Goal: Task Accomplishment & Management: Manage account settings

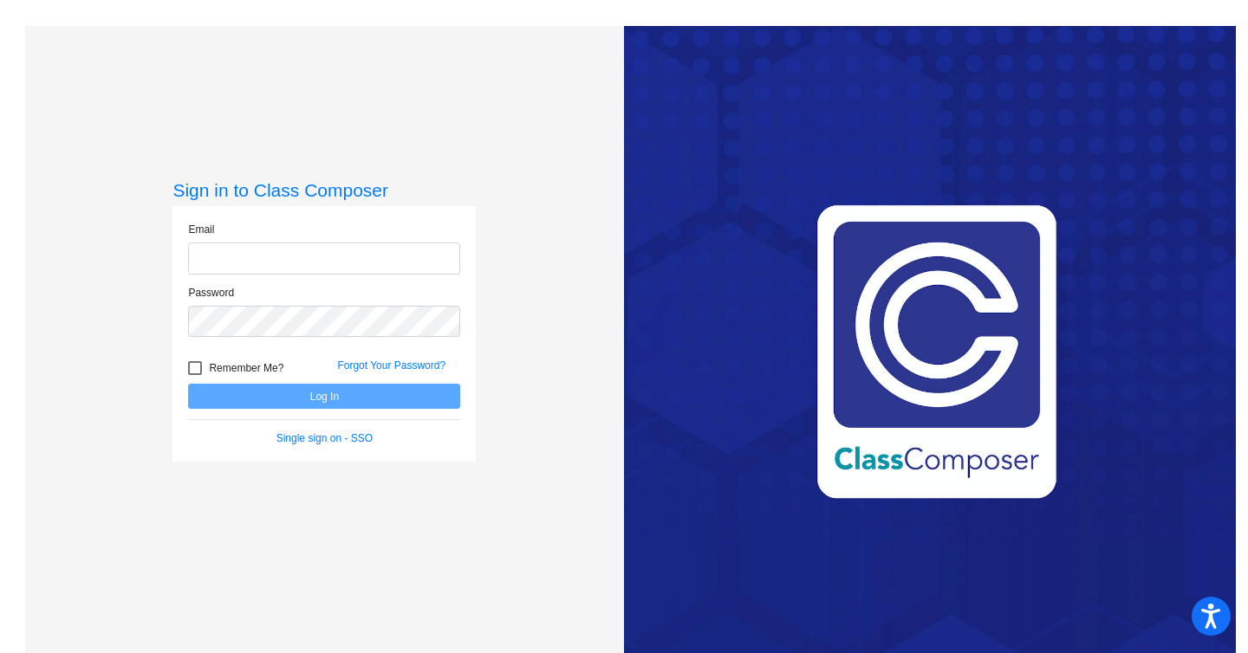
type input "[EMAIL_ADDRESS][DOMAIN_NAME]"
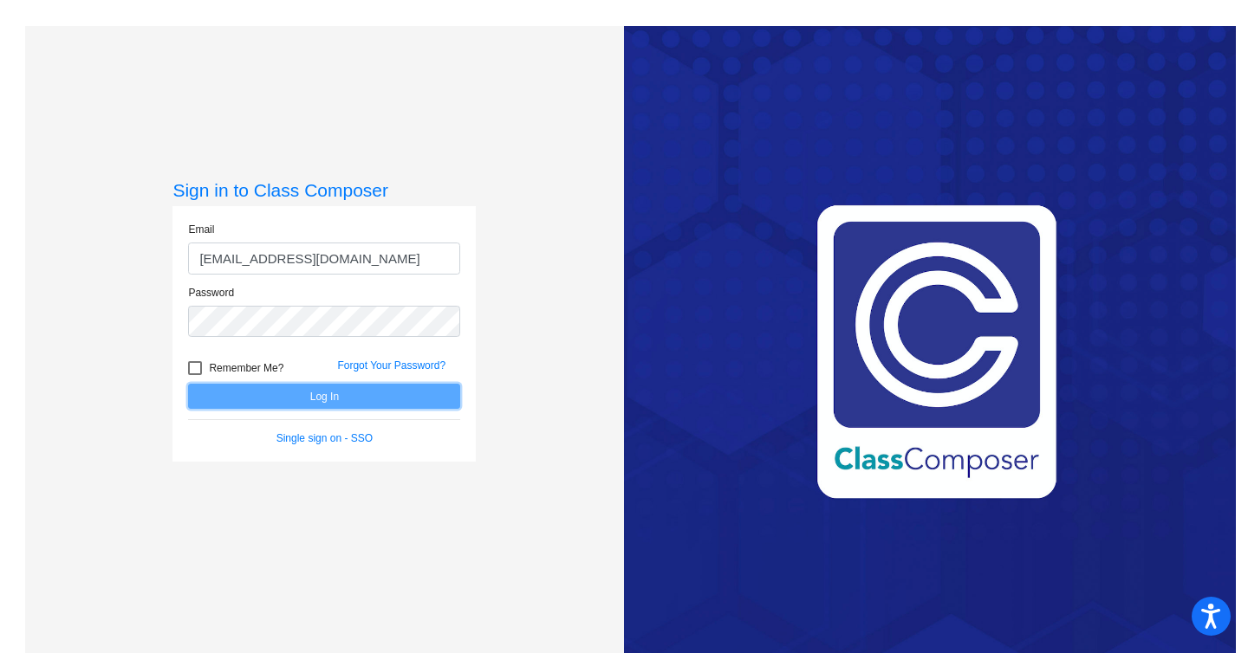
click at [315, 401] on button "Log In" at bounding box center [324, 396] width 272 height 25
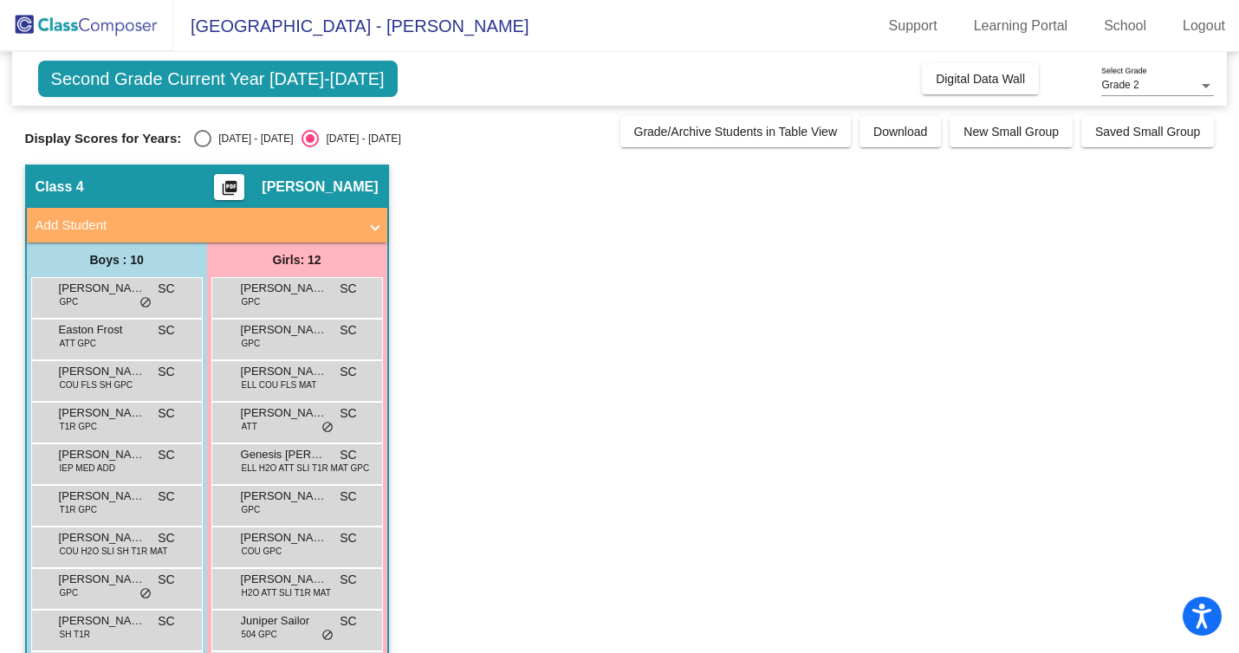
click at [200, 140] on div "Select an option" at bounding box center [202, 138] width 17 height 17
click at [202, 147] on input "[DATE] - [DATE]" at bounding box center [202, 147] width 1 height 1
radio input "true"
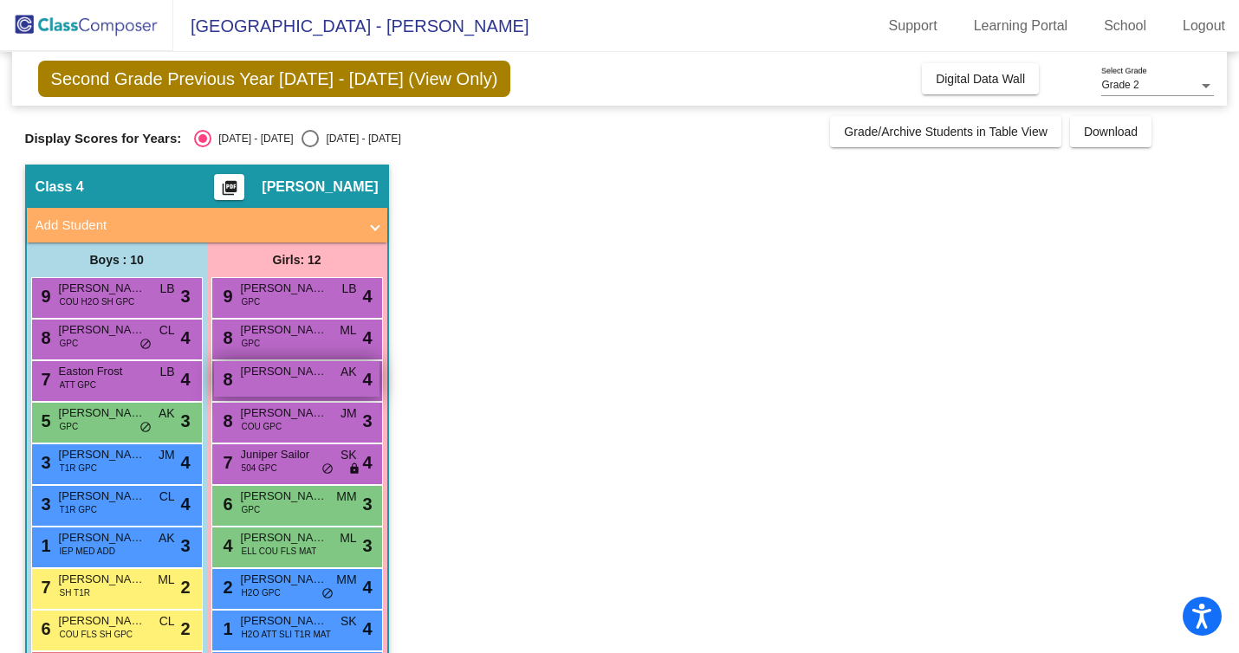
click at [315, 386] on div "8 [PERSON_NAME] AK lock do_not_disturb_alt 4" at bounding box center [296, 379] width 165 height 36
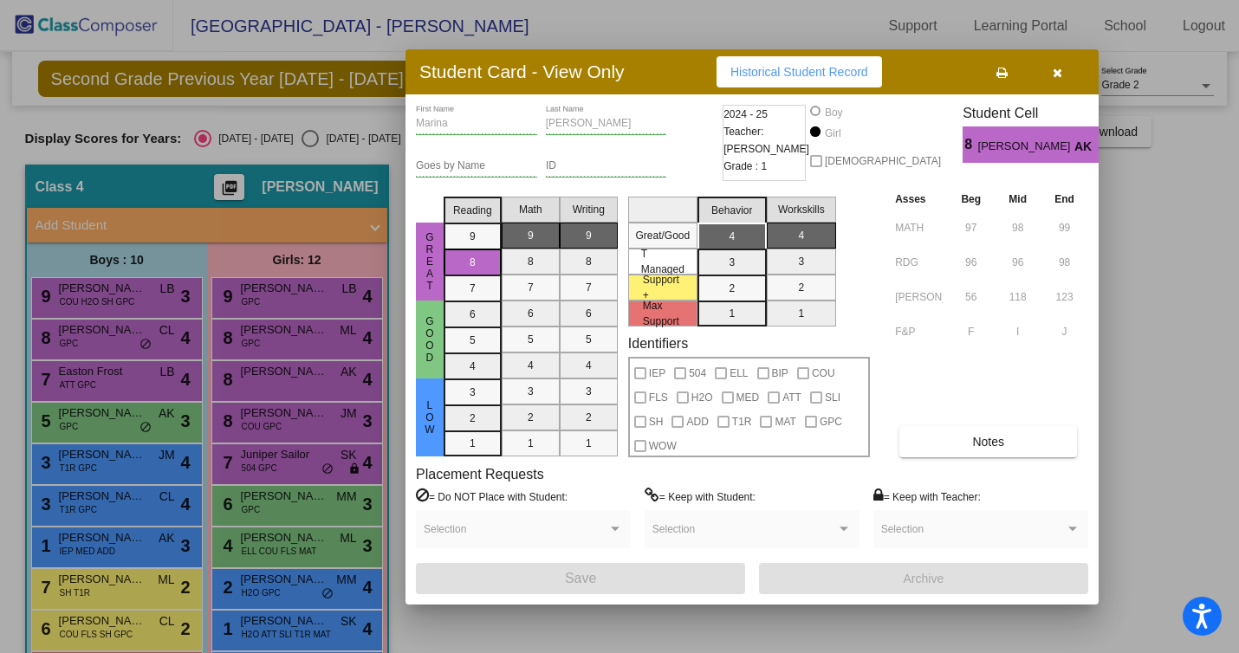
click at [1064, 69] on button "button" at bounding box center [1056, 71] width 55 height 31
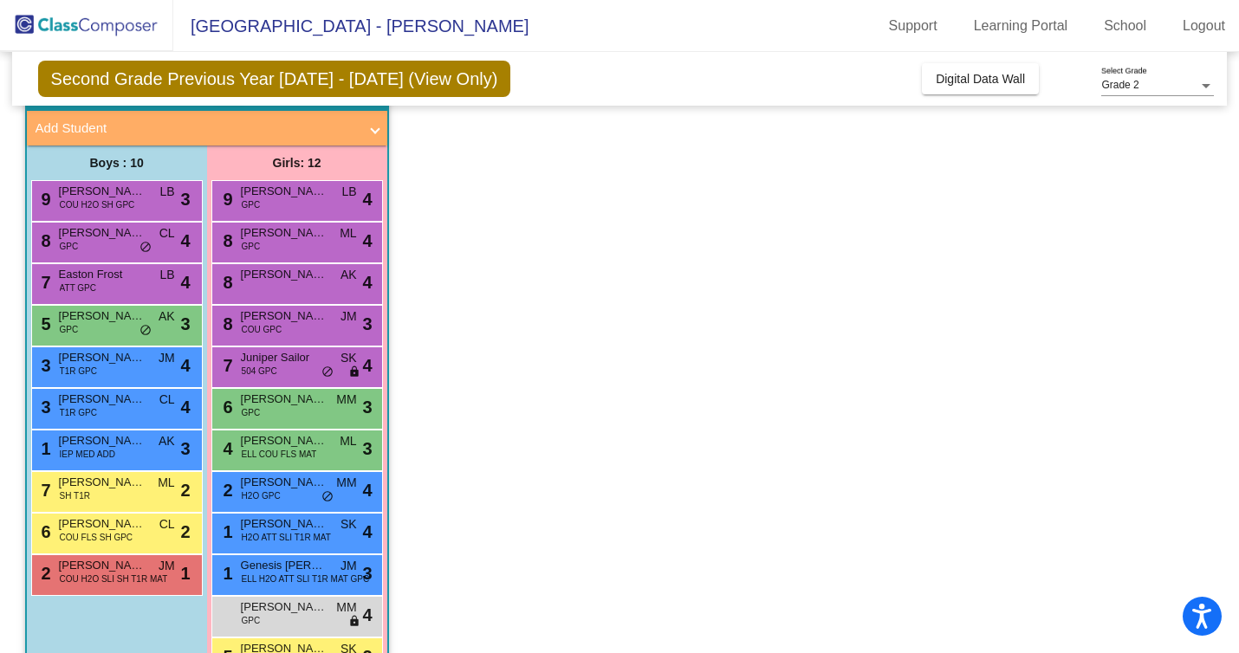
scroll to position [107, 0]
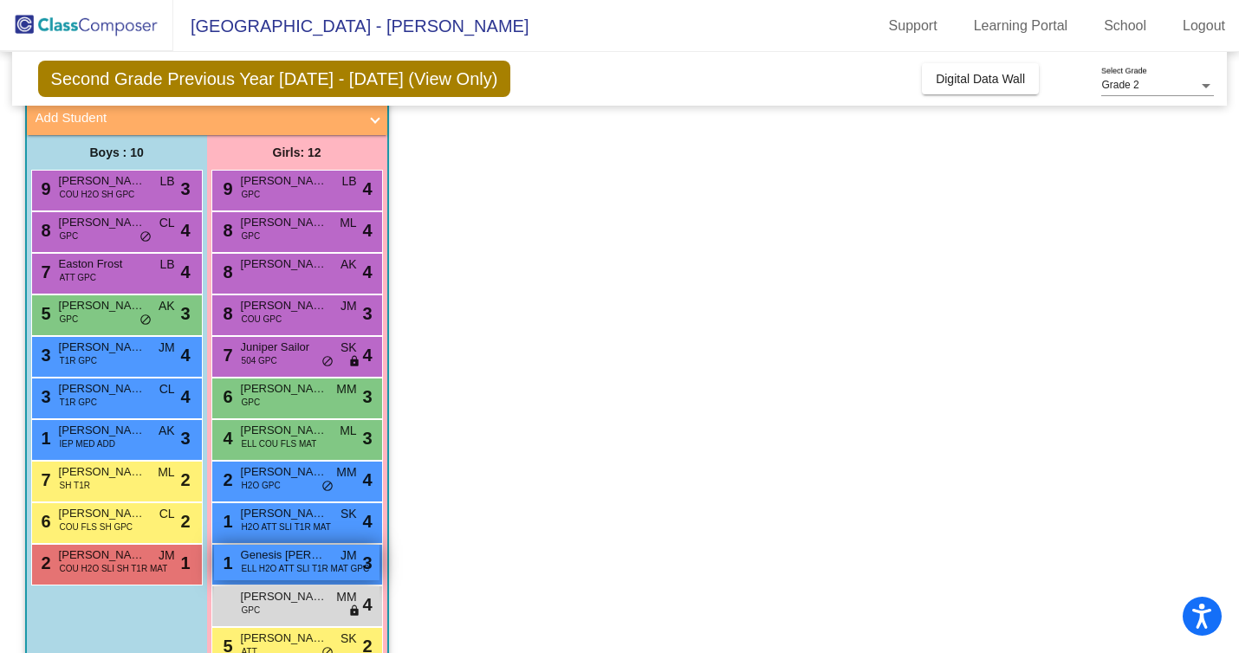
click at [303, 563] on span "ELL H2O ATT SLI T1R MAT GPC" at bounding box center [306, 568] width 128 height 13
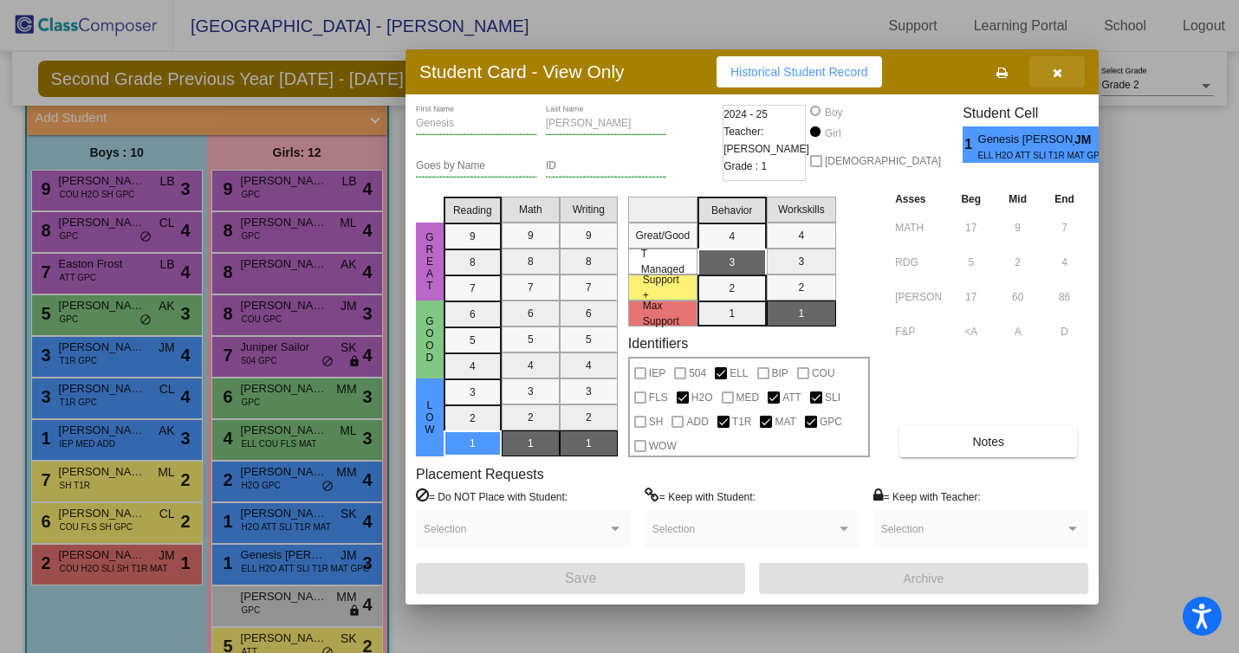
click at [1053, 75] on icon "button" at bounding box center [1058, 73] width 10 height 12
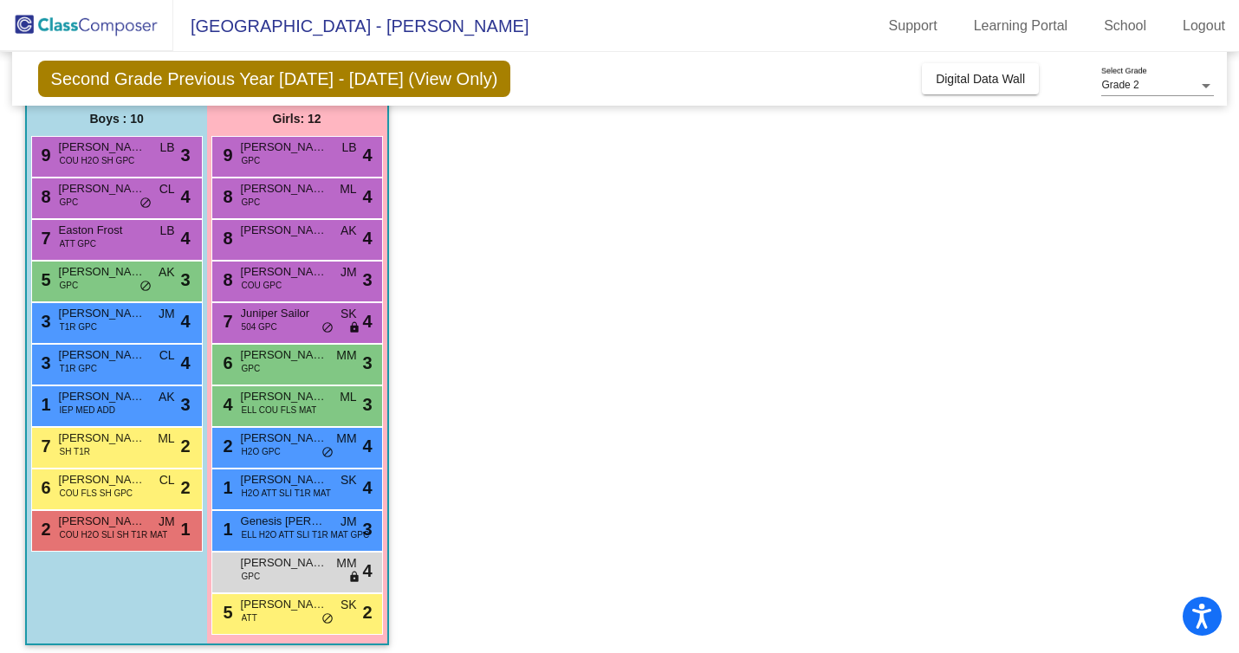
scroll to position [139, 0]
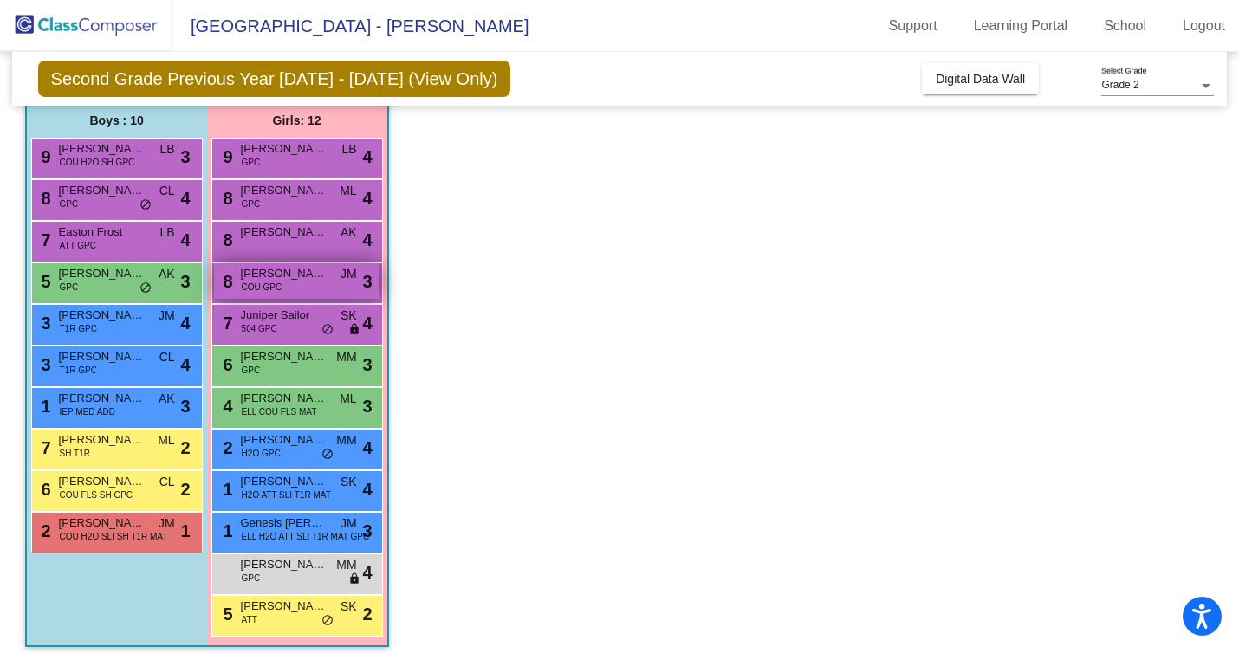
click at [319, 293] on div "8 [PERSON_NAME] COU GPC JM lock do_not_disturb_alt 3" at bounding box center [296, 281] width 165 height 36
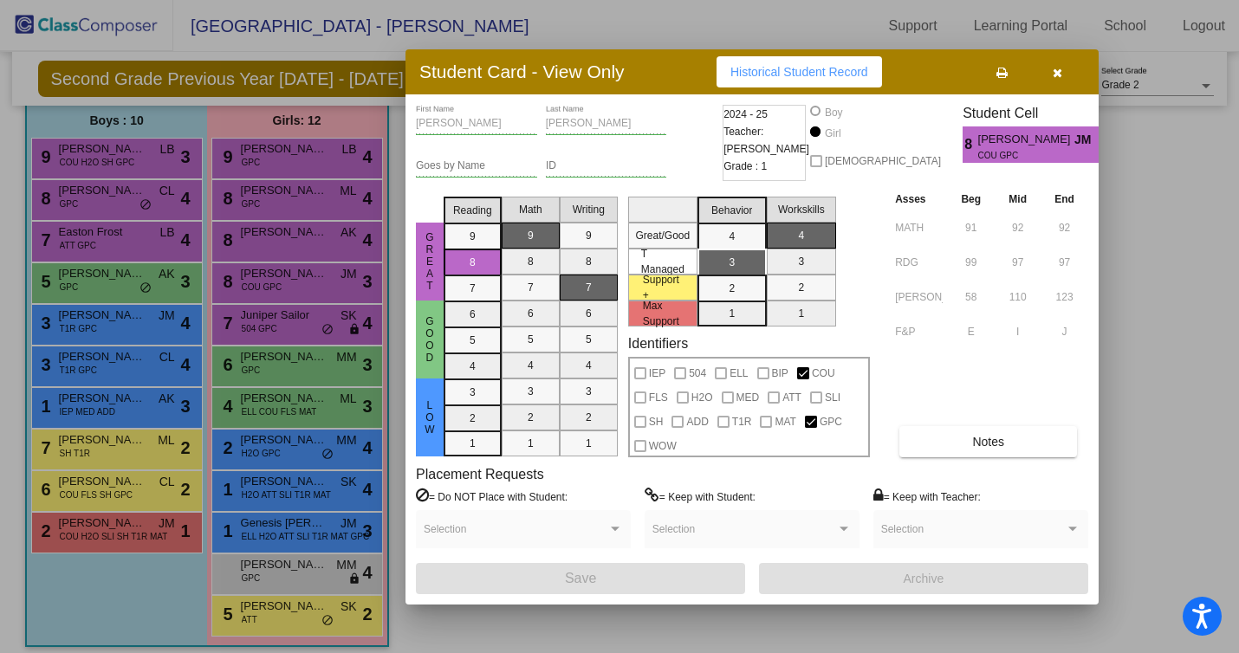
click at [1060, 75] on icon "button" at bounding box center [1058, 73] width 10 height 12
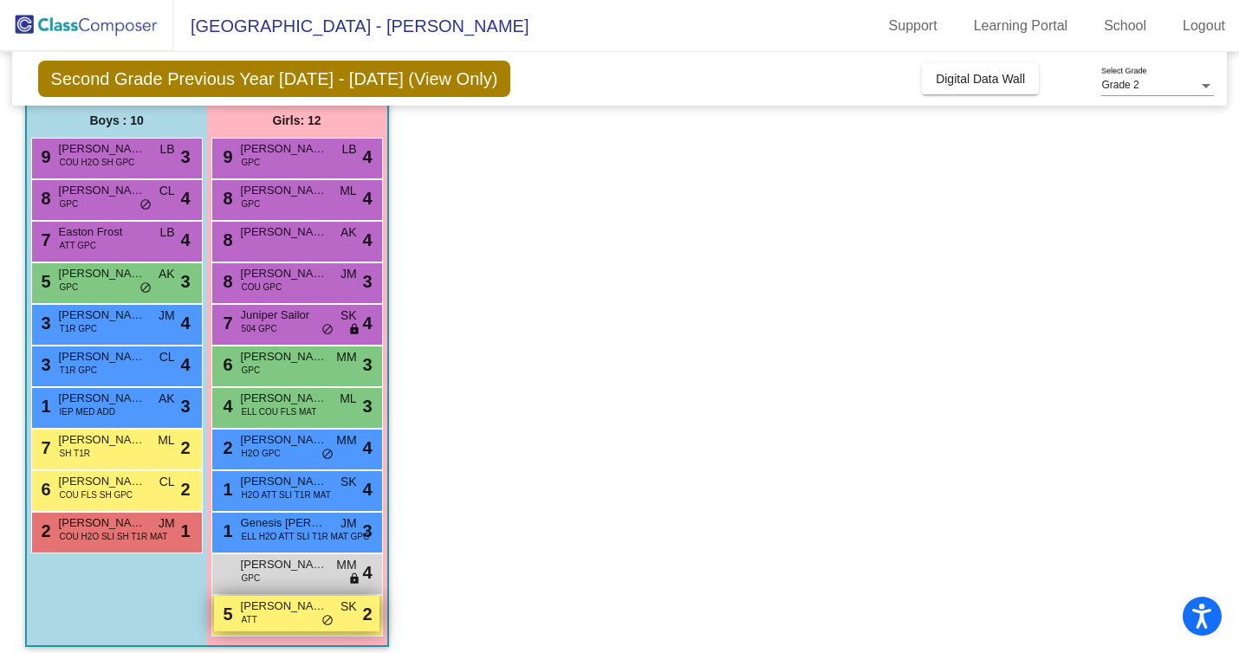
click at [289, 598] on span "[PERSON_NAME]" at bounding box center [284, 606] width 87 height 17
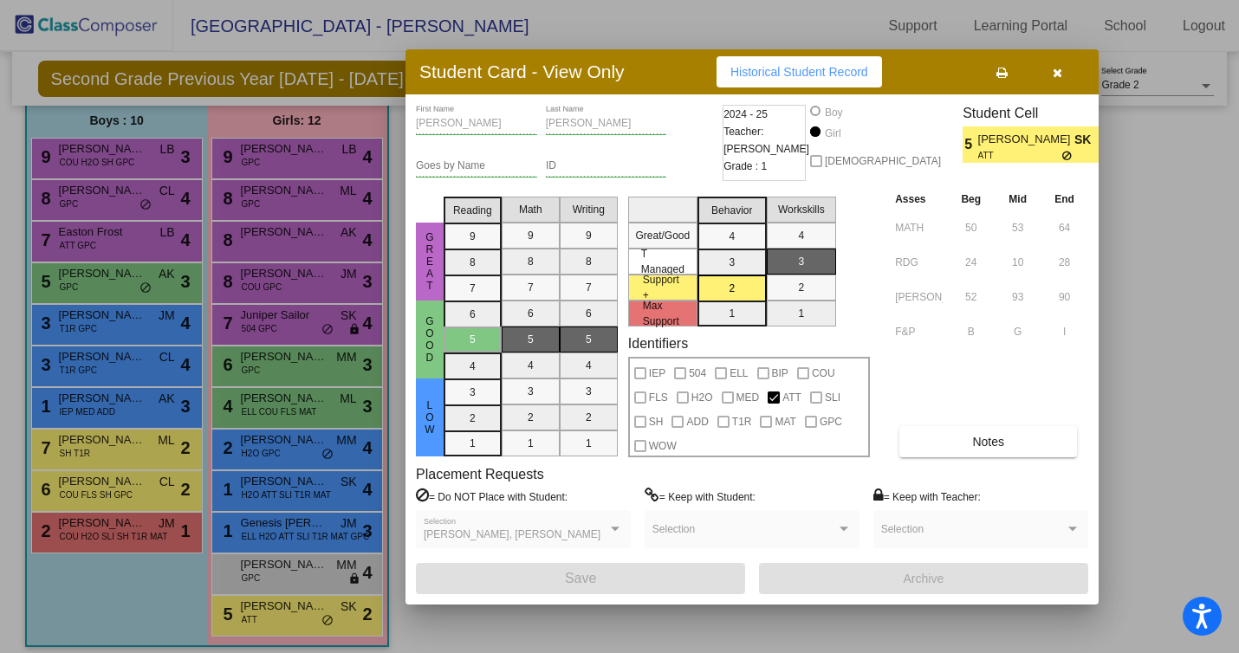
click at [1061, 67] on button "button" at bounding box center [1056, 71] width 55 height 31
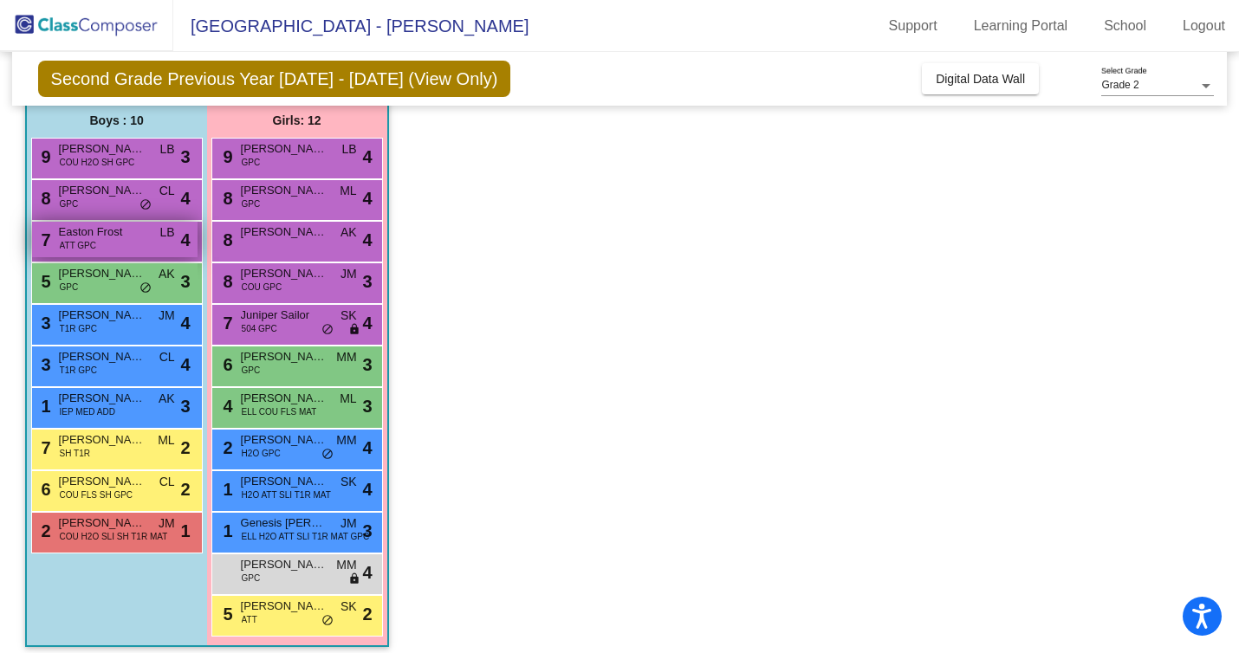
click at [67, 245] on span "ATT GPC" at bounding box center [78, 245] width 36 height 13
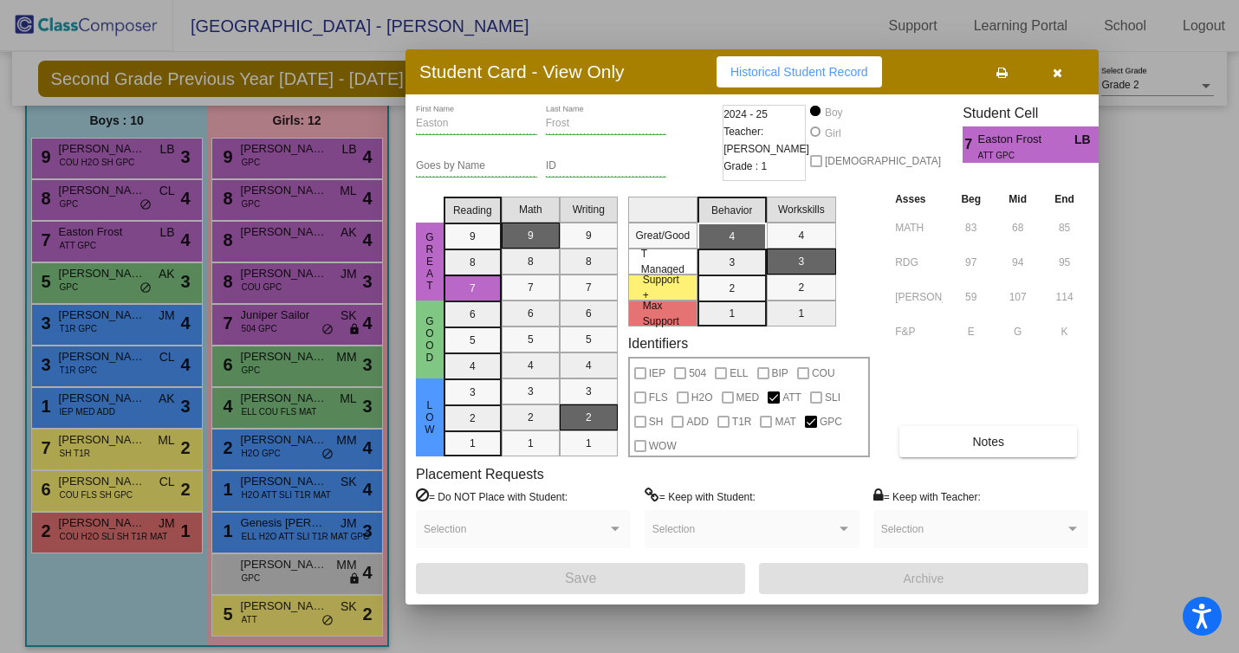
click at [1057, 68] on icon "button" at bounding box center [1058, 73] width 10 height 12
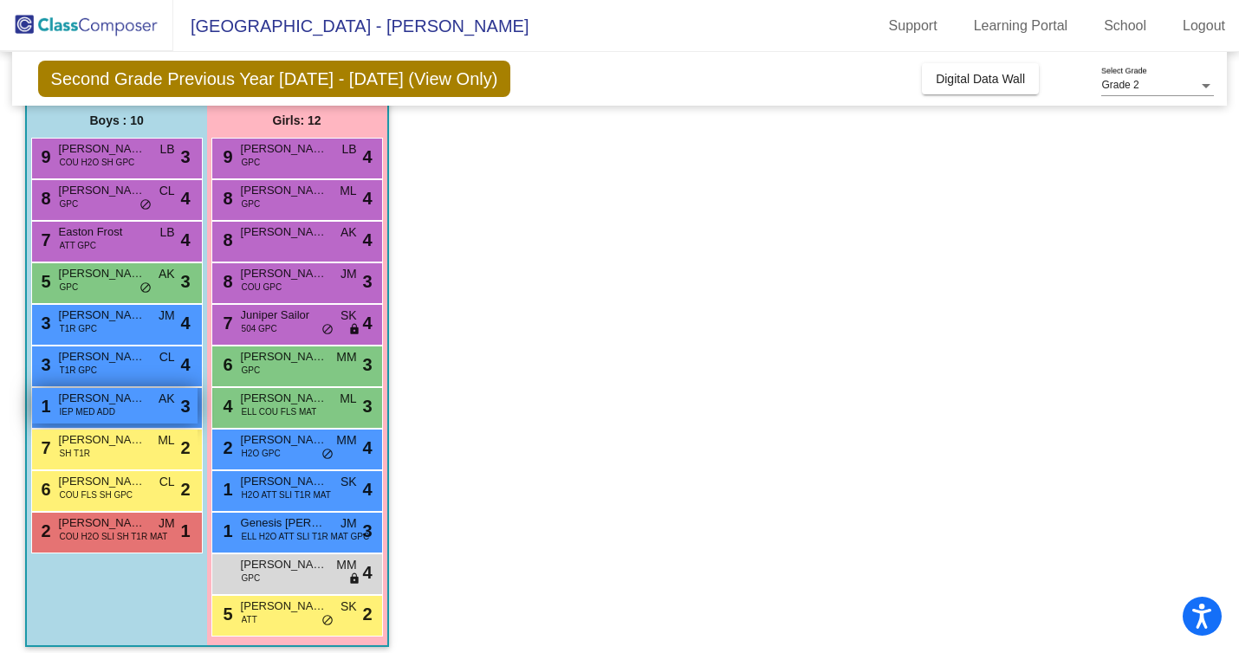
click at [143, 415] on div "1 [PERSON_NAME] IEP MED ADD AK lock do_not_disturb_alt 3" at bounding box center [114, 406] width 165 height 36
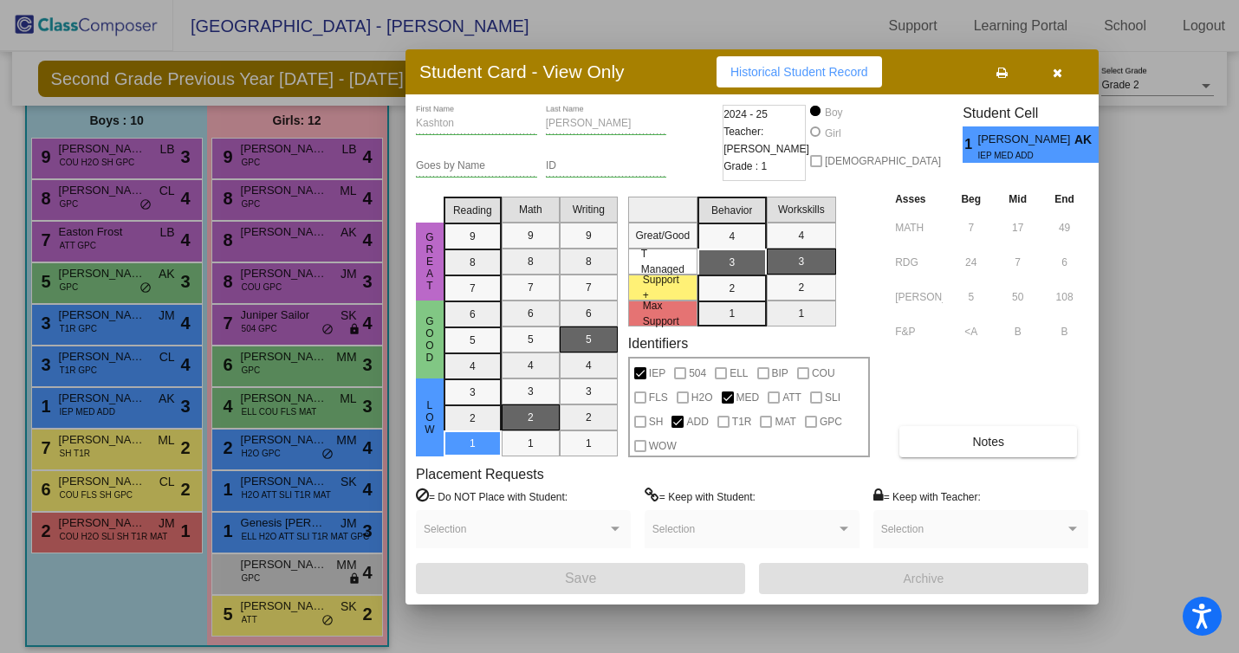
click at [1038, 73] on button "button" at bounding box center [1056, 71] width 55 height 31
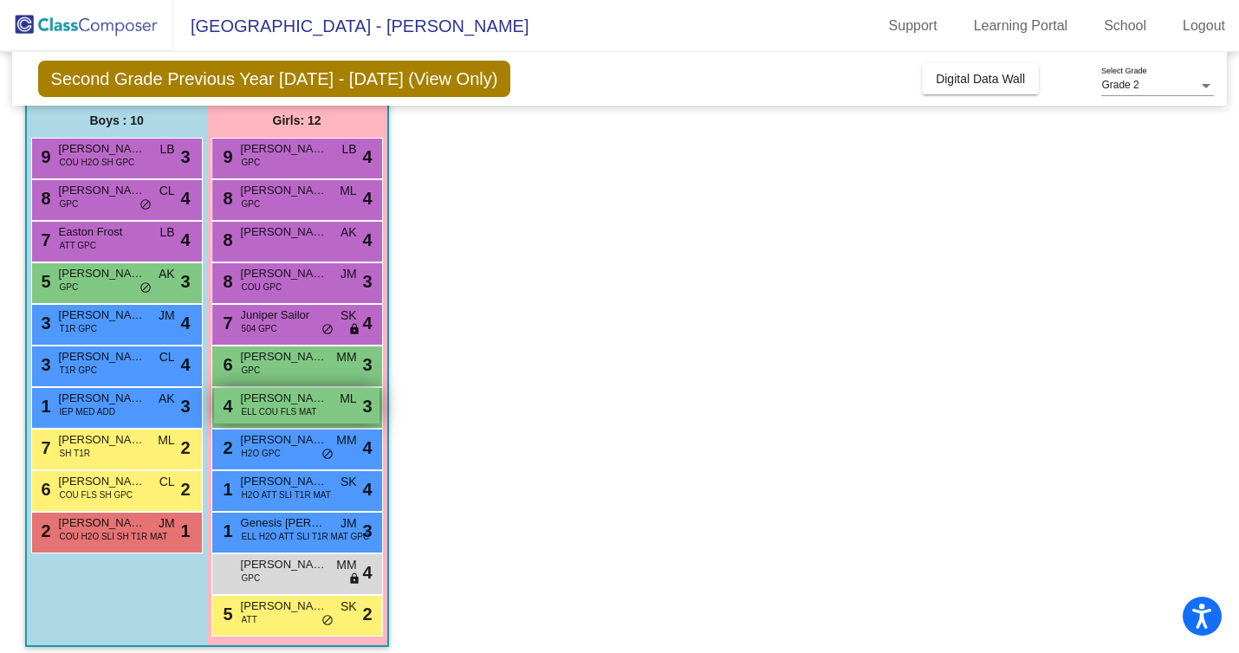
click at [290, 393] on span "[PERSON_NAME]" at bounding box center [284, 398] width 87 height 17
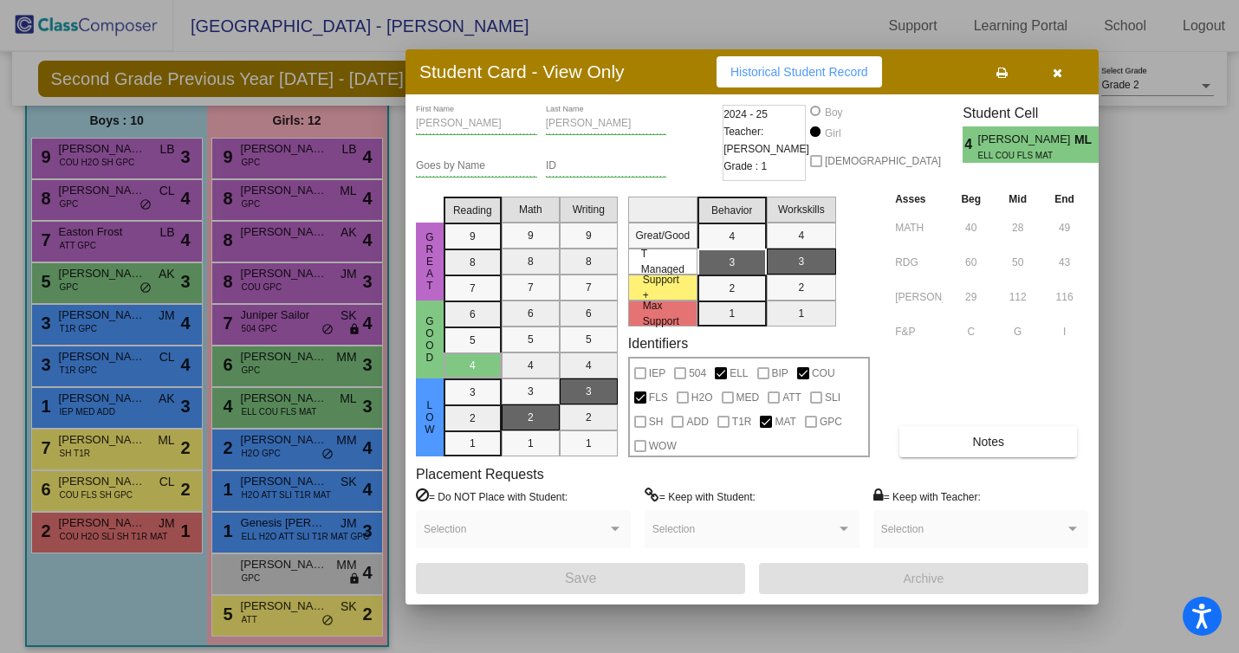
click at [315, 159] on div at bounding box center [619, 326] width 1239 height 653
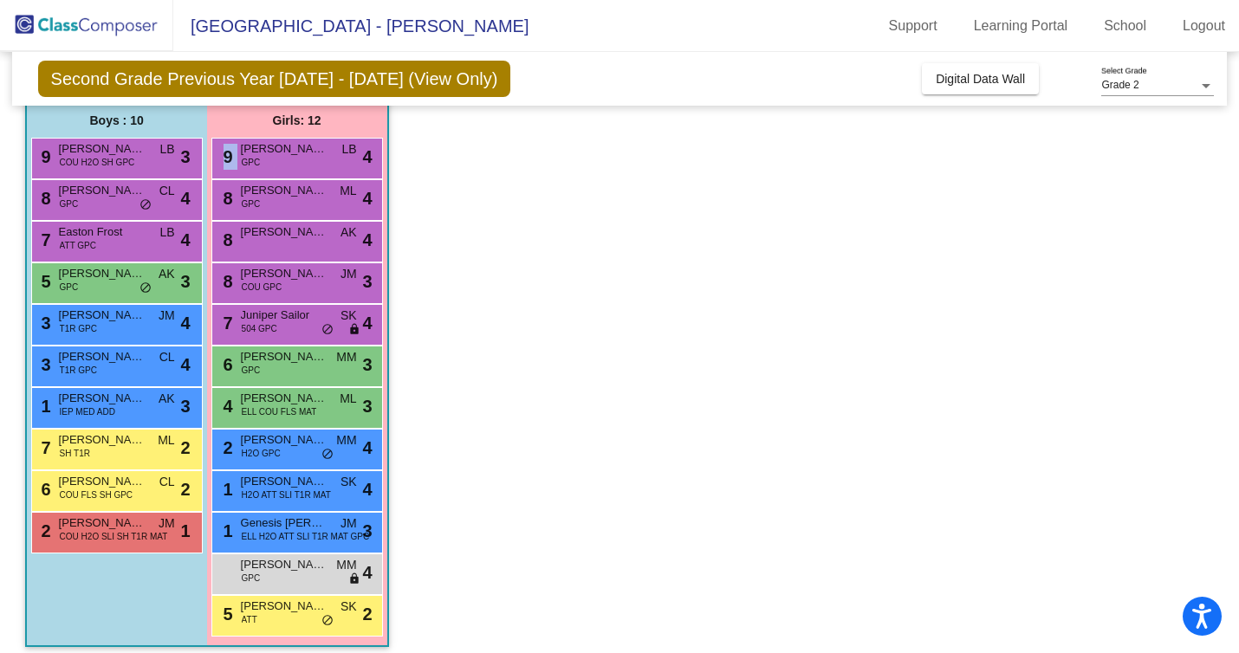
click at [315, 159] on div "9 [PERSON_NAME] GPC LB lock do_not_disturb_alt 4" at bounding box center [296, 157] width 165 height 36
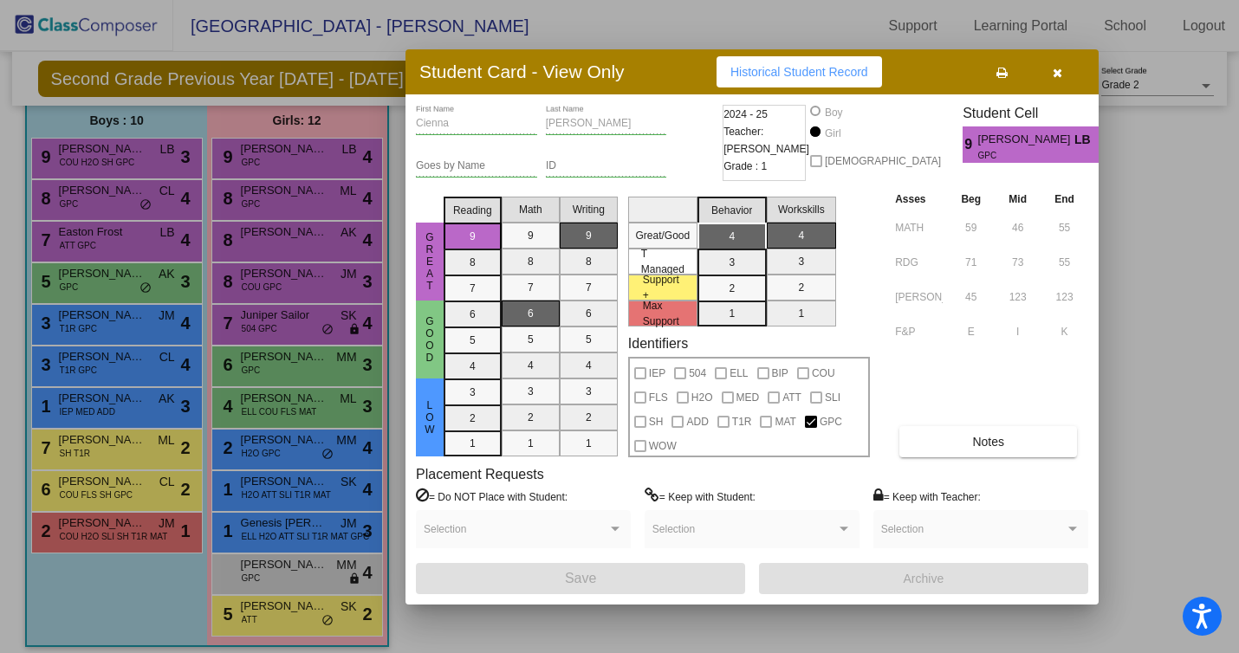
click at [336, 249] on div at bounding box center [619, 326] width 1239 height 653
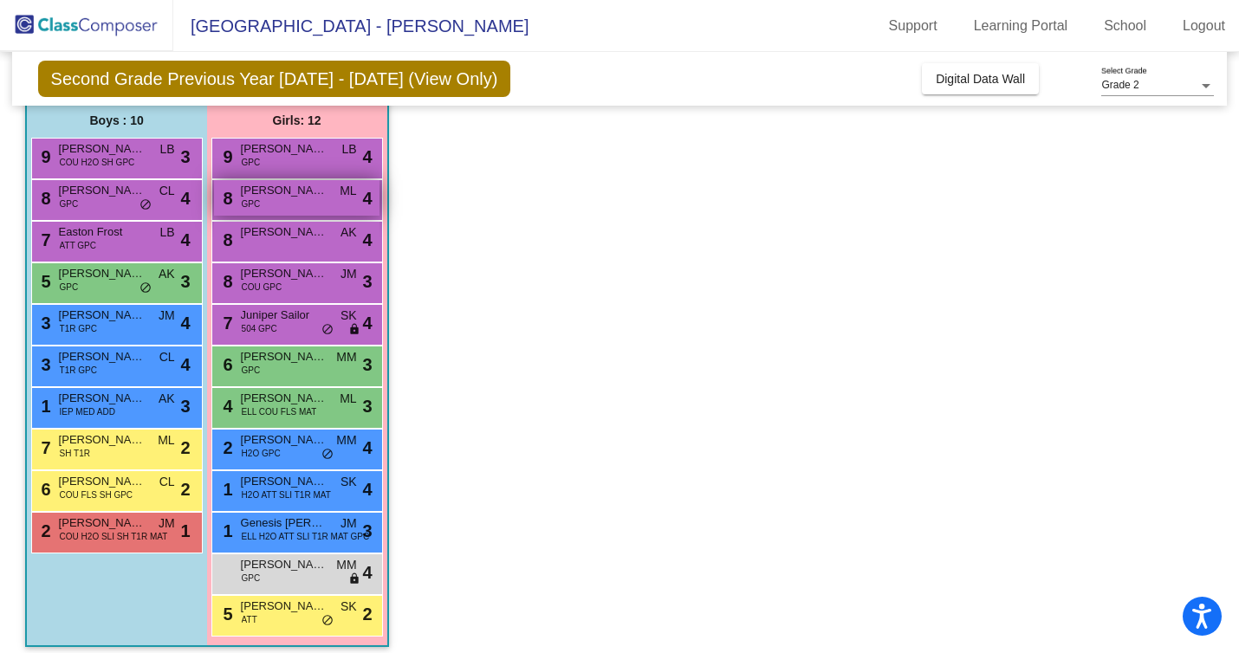
click at [332, 214] on div "8 [PERSON_NAME] GPC ML lock do_not_disturb_alt 4" at bounding box center [296, 198] width 165 height 36
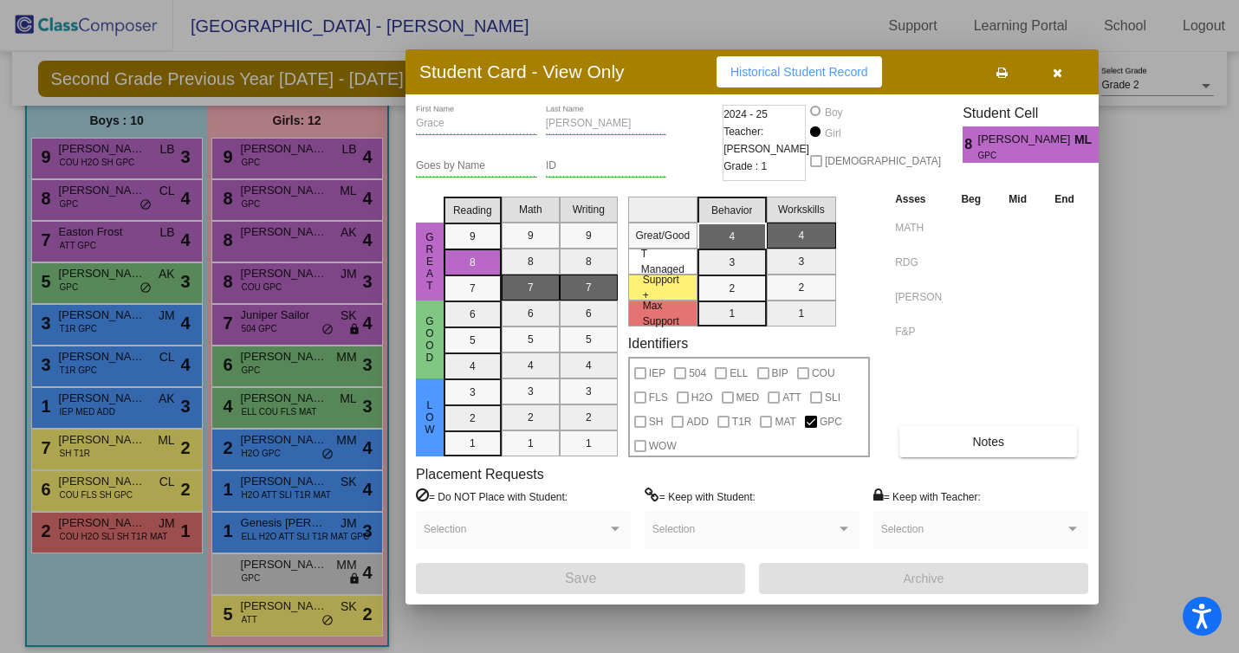
click at [1059, 65] on span "button" at bounding box center [1058, 72] width 10 height 14
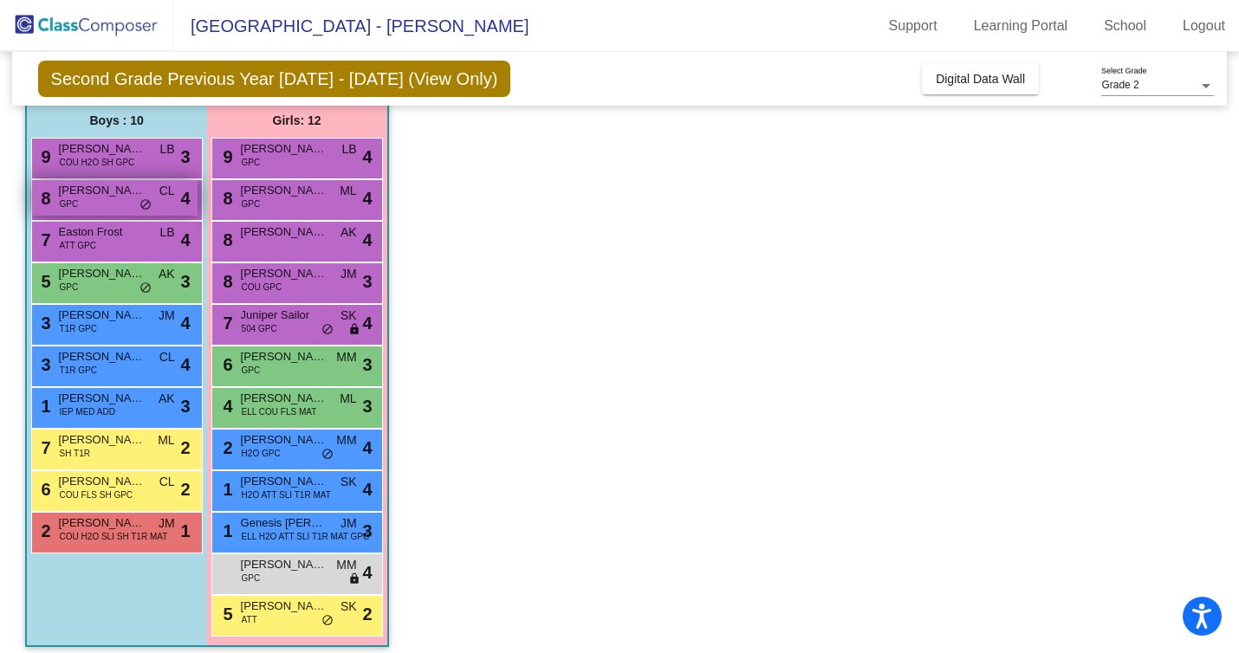
click at [92, 189] on span "[PERSON_NAME]" at bounding box center [102, 190] width 87 height 17
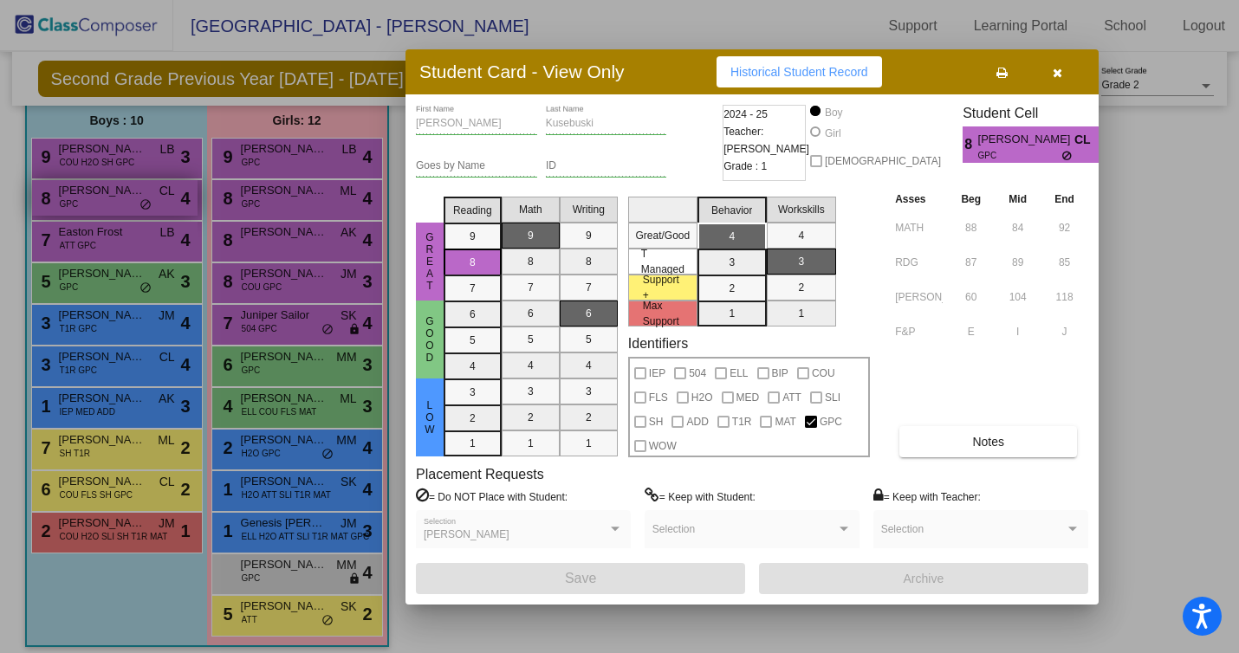
click at [92, 189] on div at bounding box center [619, 326] width 1239 height 653
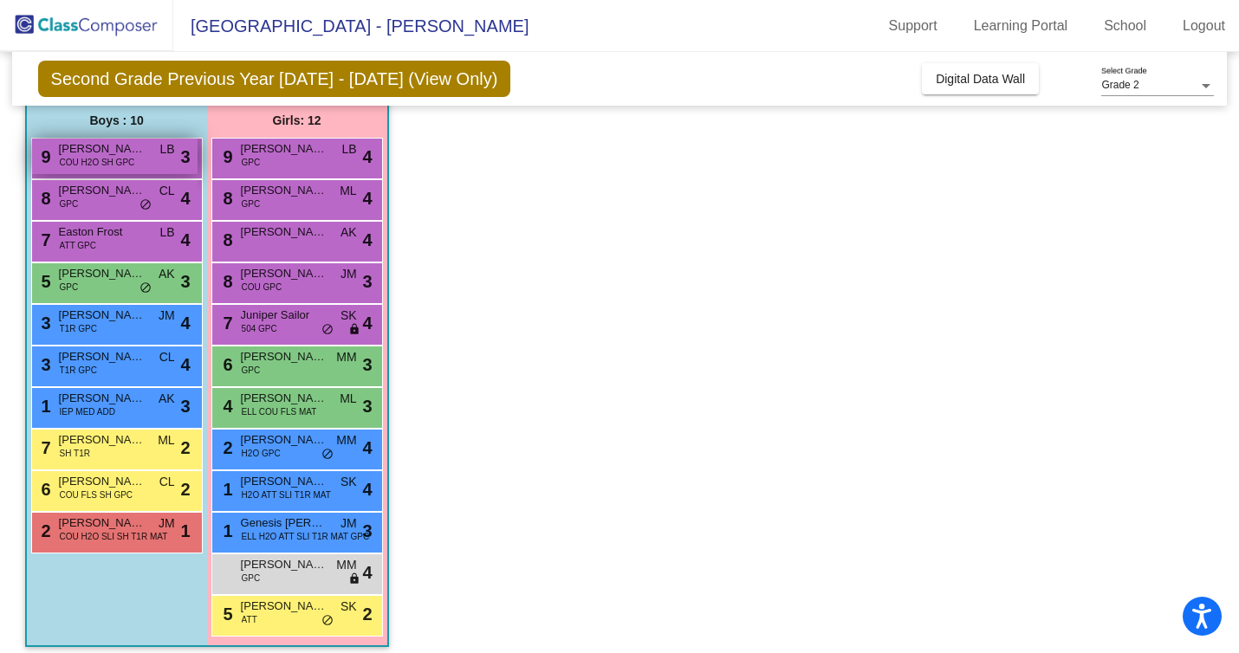
click at [123, 158] on span "COU H2O SH GPC" at bounding box center [97, 162] width 75 height 13
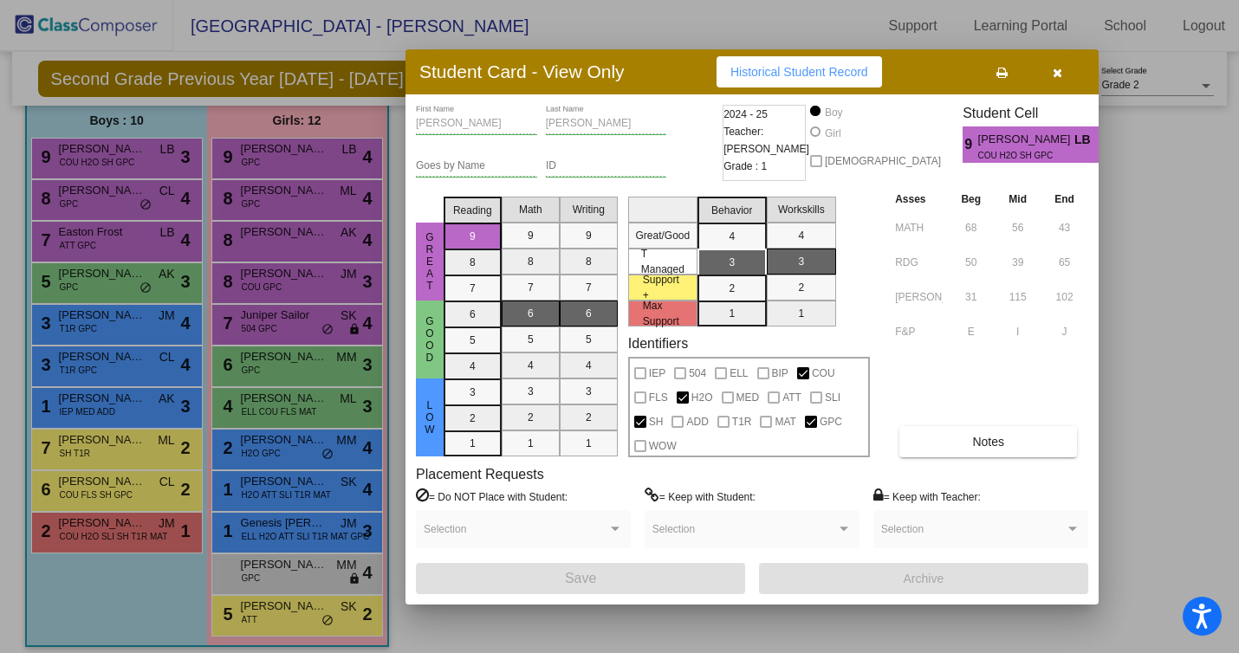
click at [133, 224] on div at bounding box center [619, 326] width 1239 height 653
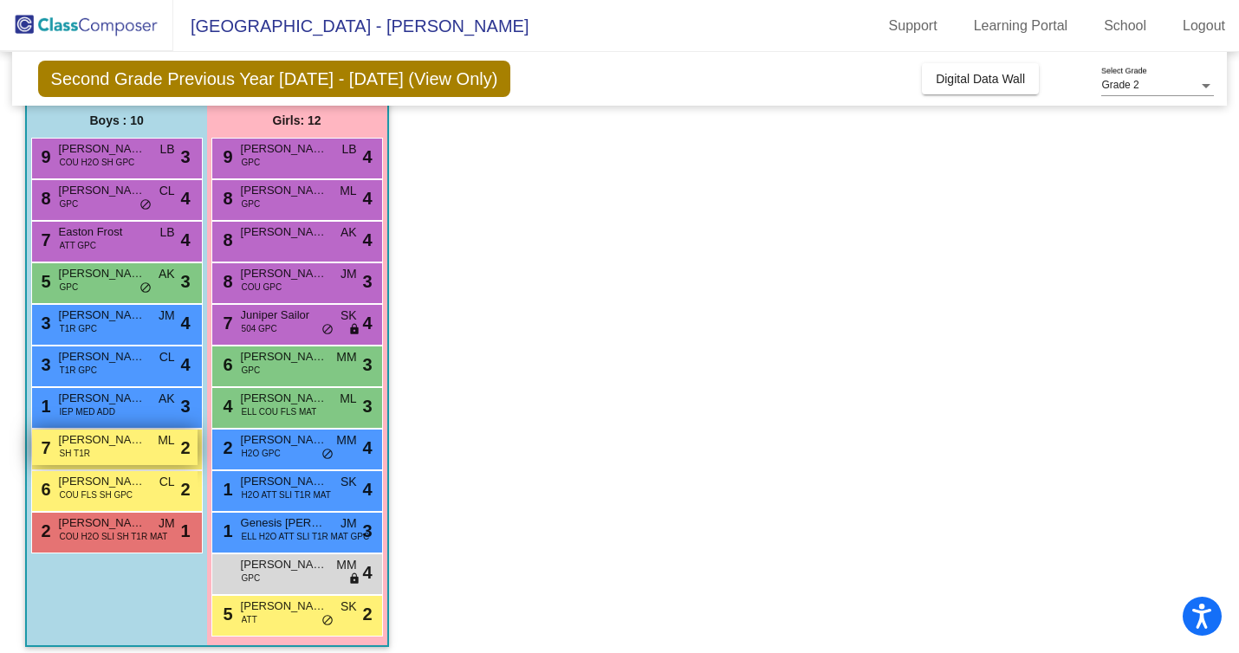
click at [121, 452] on div "7 [PERSON_NAME] SH T1R ML lock do_not_disturb_alt 2" at bounding box center [114, 448] width 165 height 36
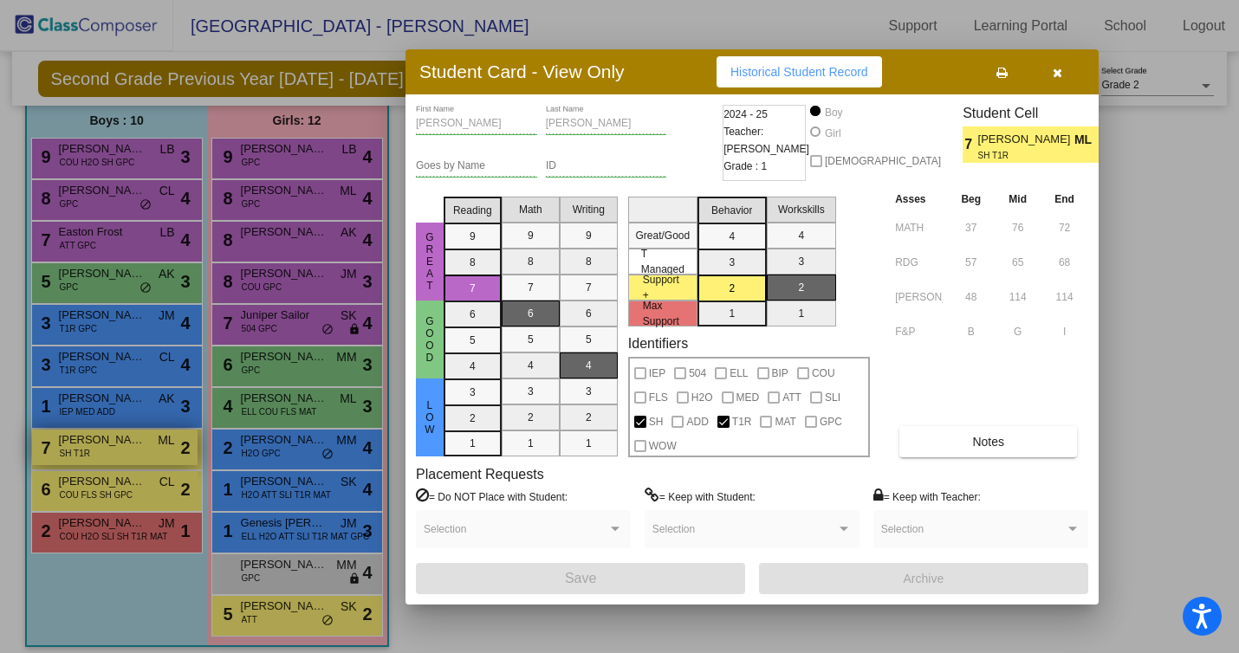
click at [121, 452] on div at bounding box center [619, 326] width 1239 height 653
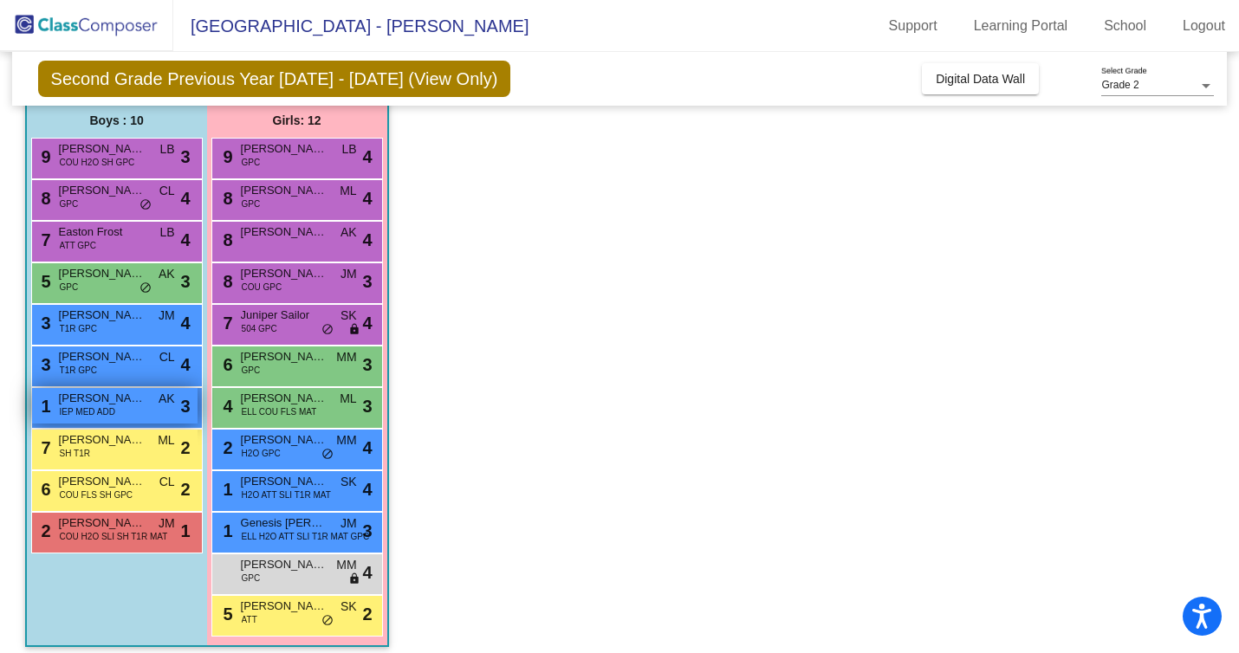
click at [99, 410] on span "IEP MED ADD" at bounding box center [87, 411] width 55 height 13
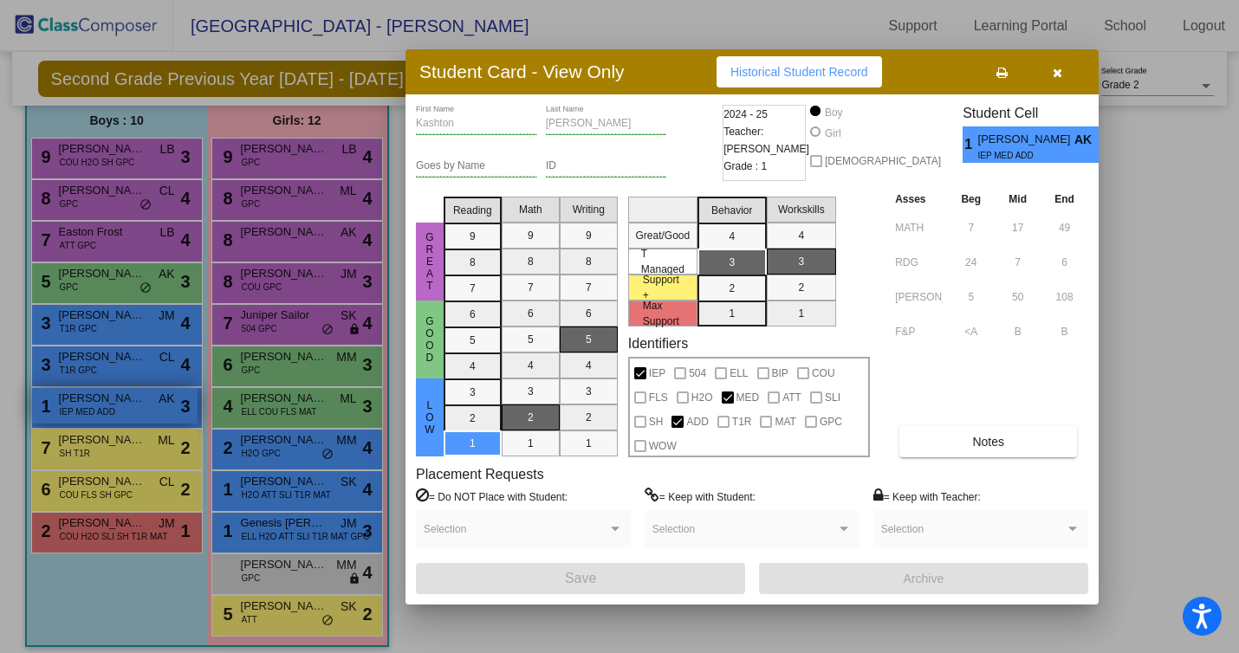
click at [99, 410] on div at bounding box center [619, 326] width 1239 height 653
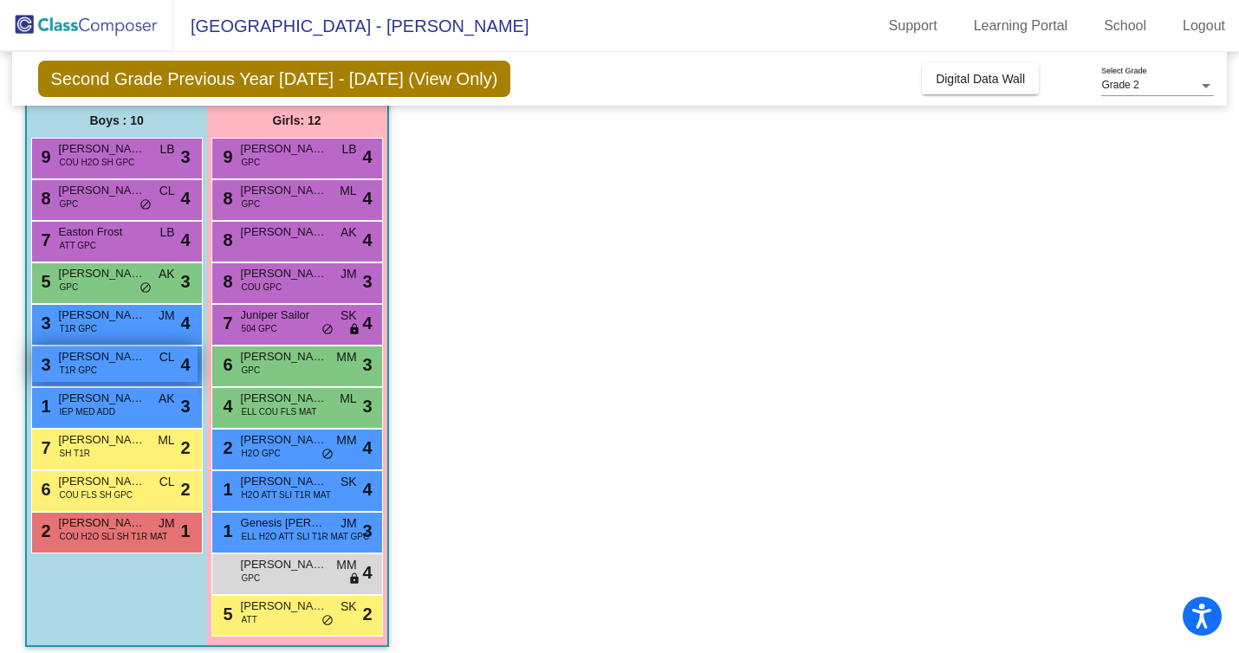
click at [100, 368] on div "3 [PERSON_NAME] T1R GPC CL lock do_not_disturb_alt 4" at bounding box center [114, 365] width 165 height 36
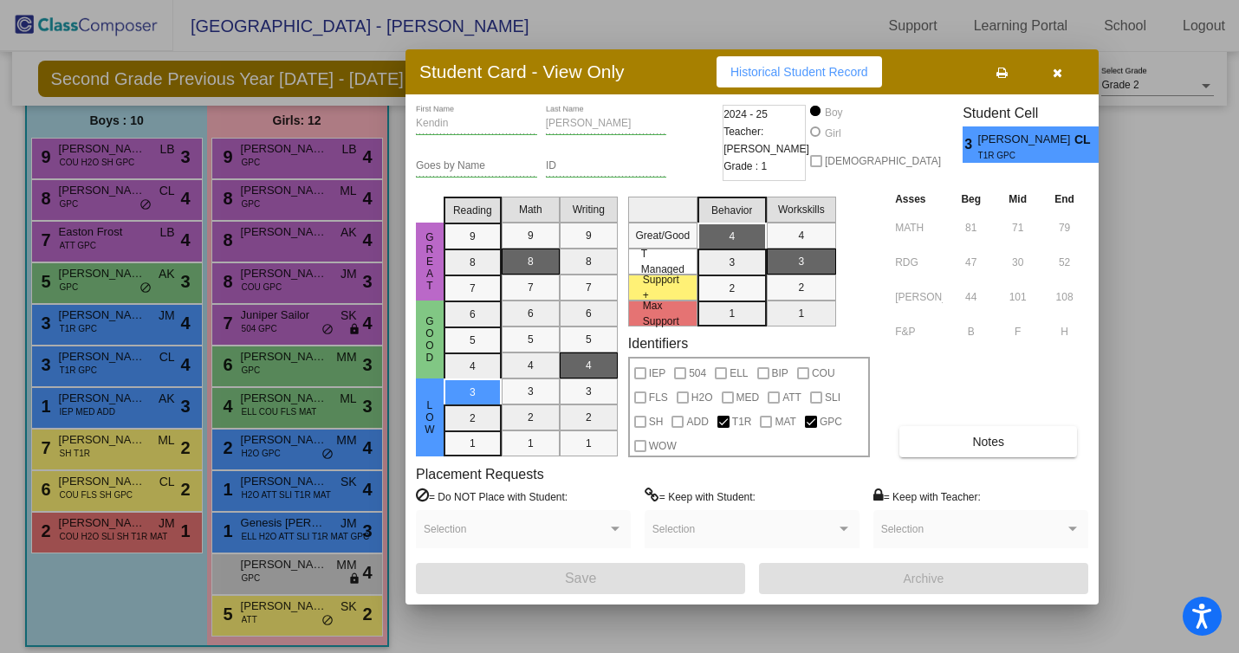
click at [156, 284] on div at bounding box center [619, 326] width 1239 height 653
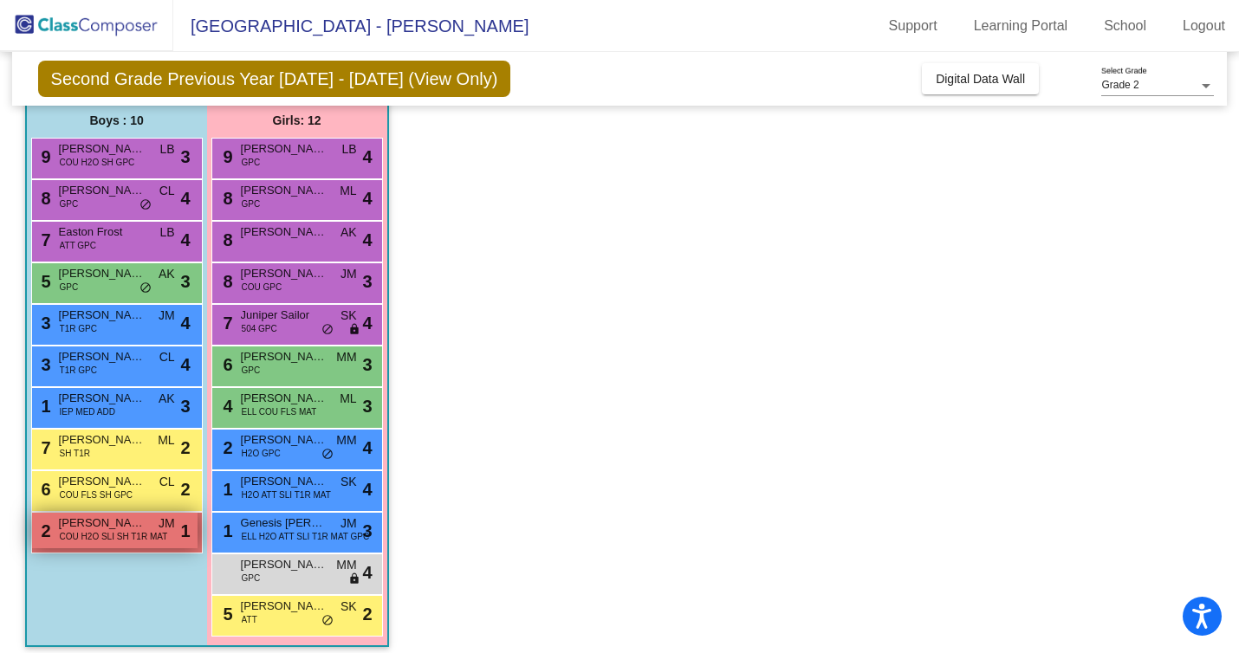
click at [102, 541] on span "COU H2O SLI SH T1R MAT" at bounding box center [114, 536] width 108 height 13
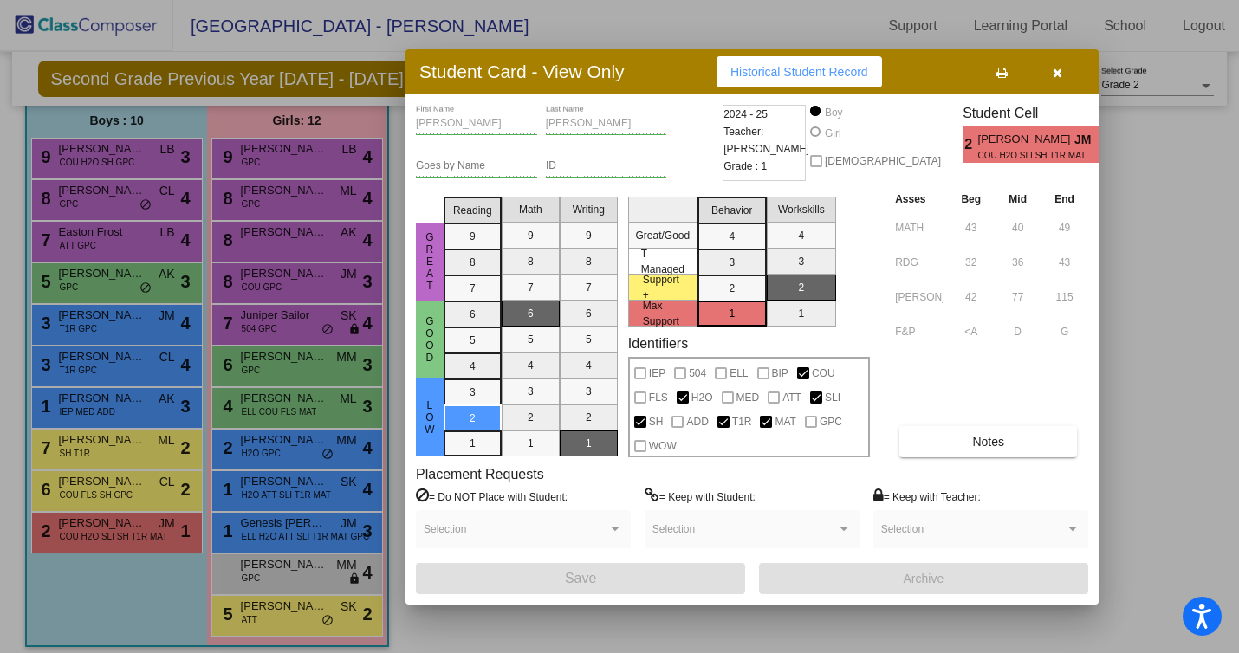
click at [234, 293] on div at bounding box center [619, 326] width 1239 height 653
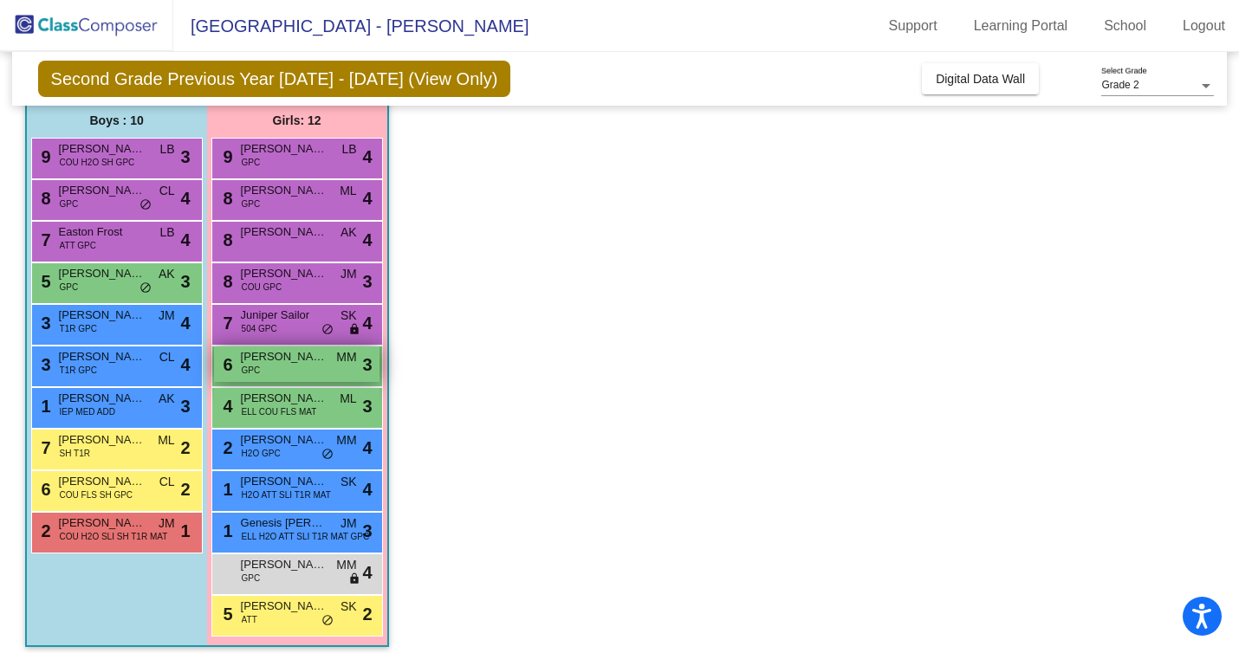
click at [305, 367] on div "6 [PERSON_NAME] GPC MM lock do_not_disturb_alt 3" at bounding box center [296, 365] width 165 height 36
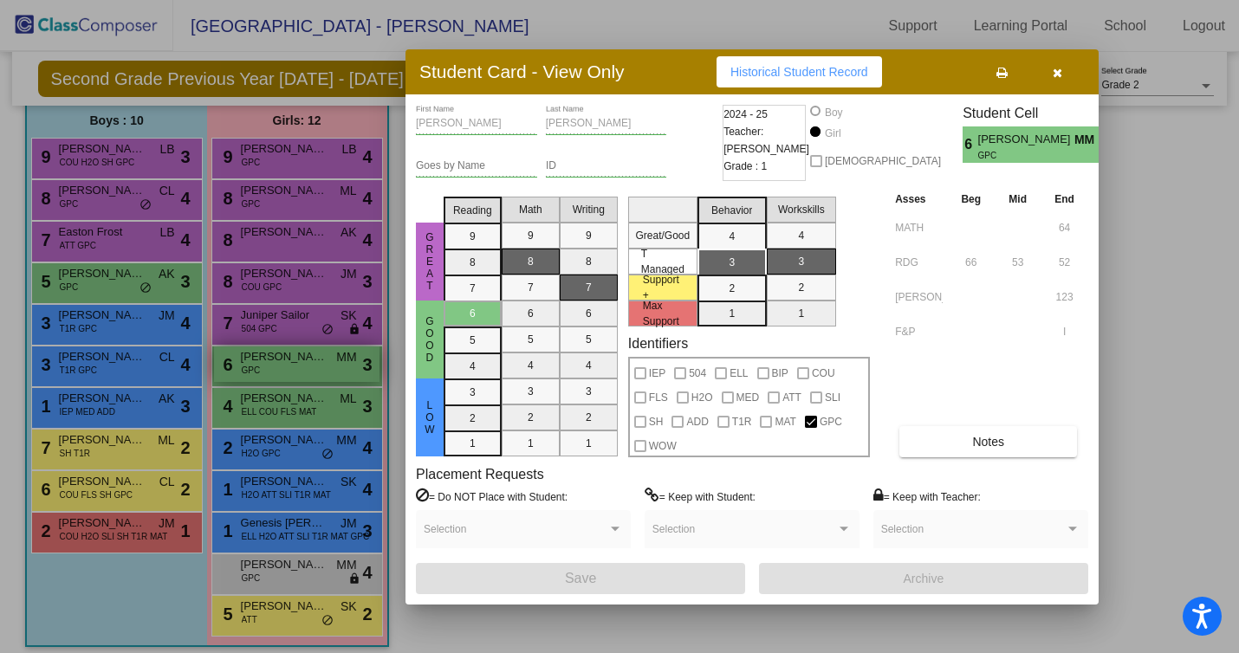
click at [305, 367] on div at bounding box center [619, 326] width 1239 height 653
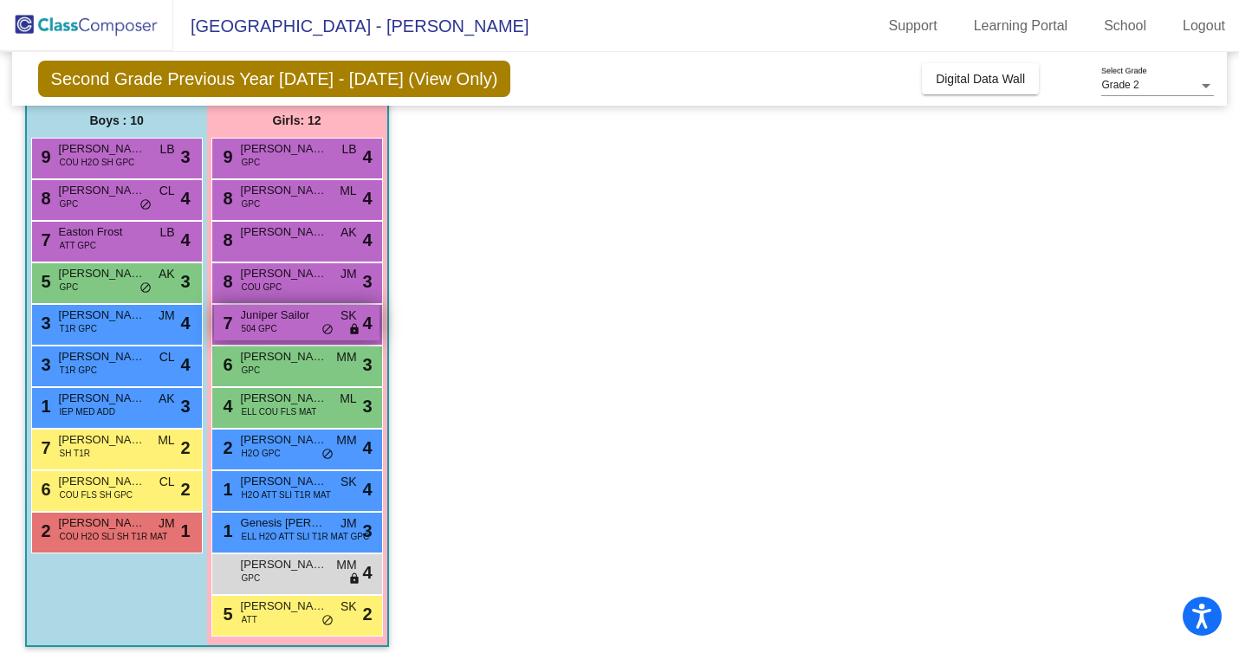
click at [287, 322] on span "Juniper Sailor" at bounding box center [284, 315] width 87 height 17
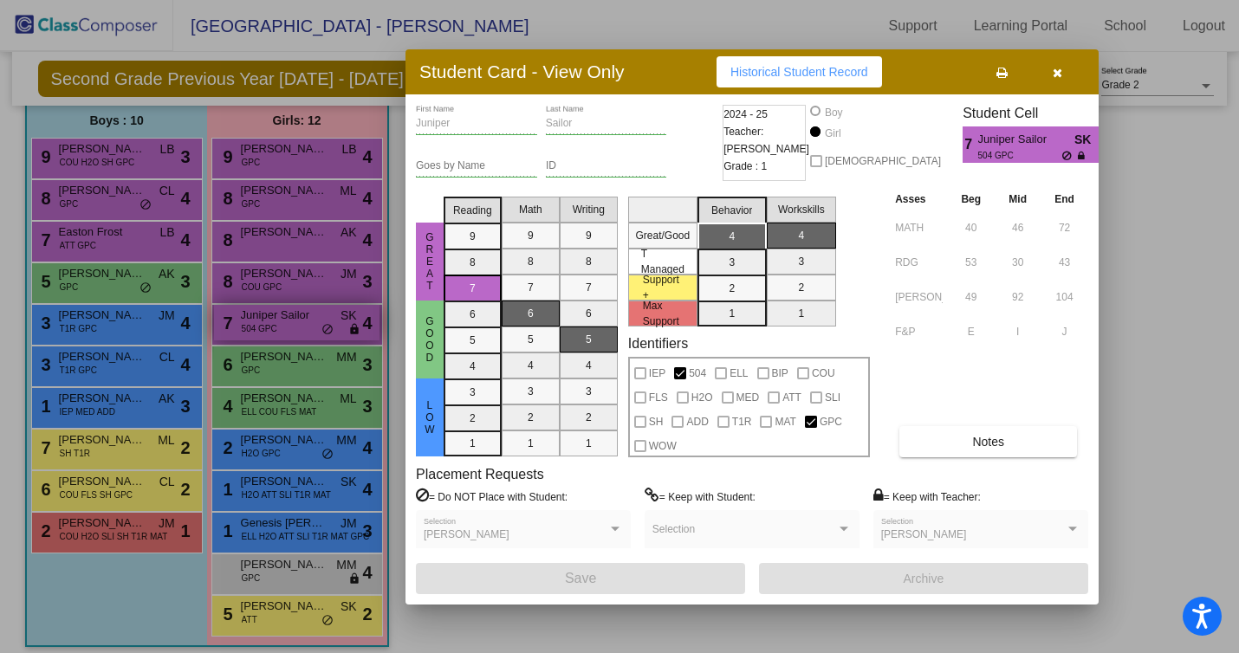
click at [287, 322] on div at bounding box center [619, 326] width 1239 height 653
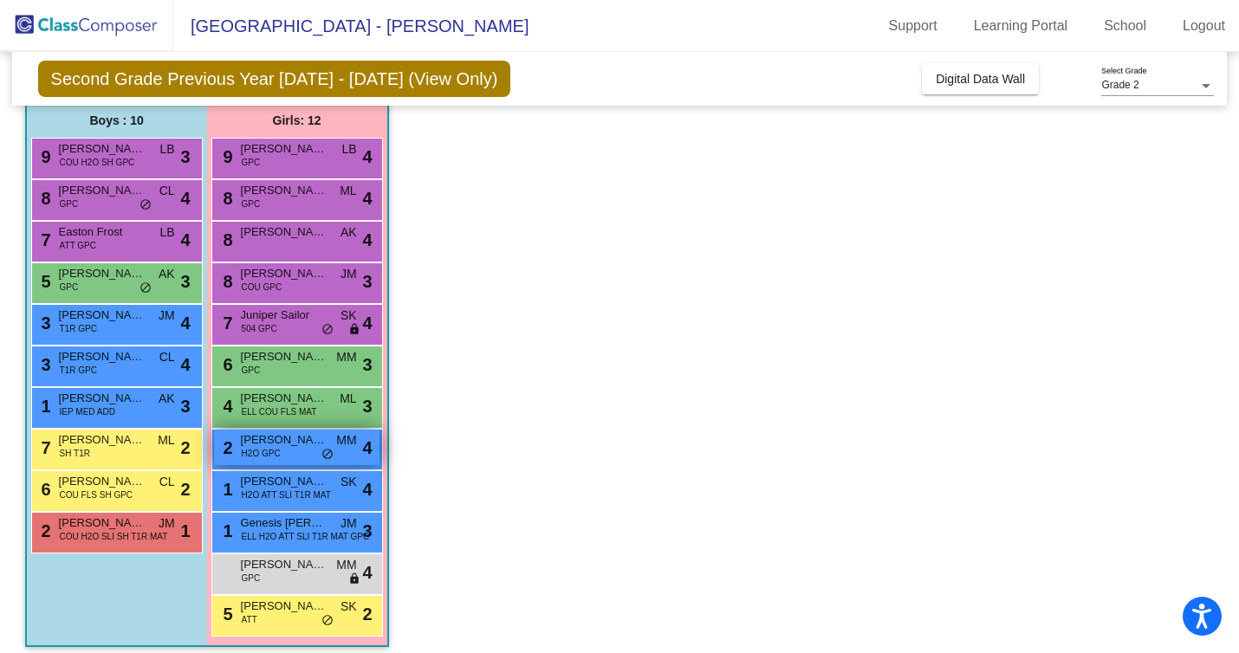
click at [318, 456] on div "2 [PERSON_NAME] H2O GPC MM lock do_not_disturb_alt 4" at bounding box center [296, 448] width 165 height 36
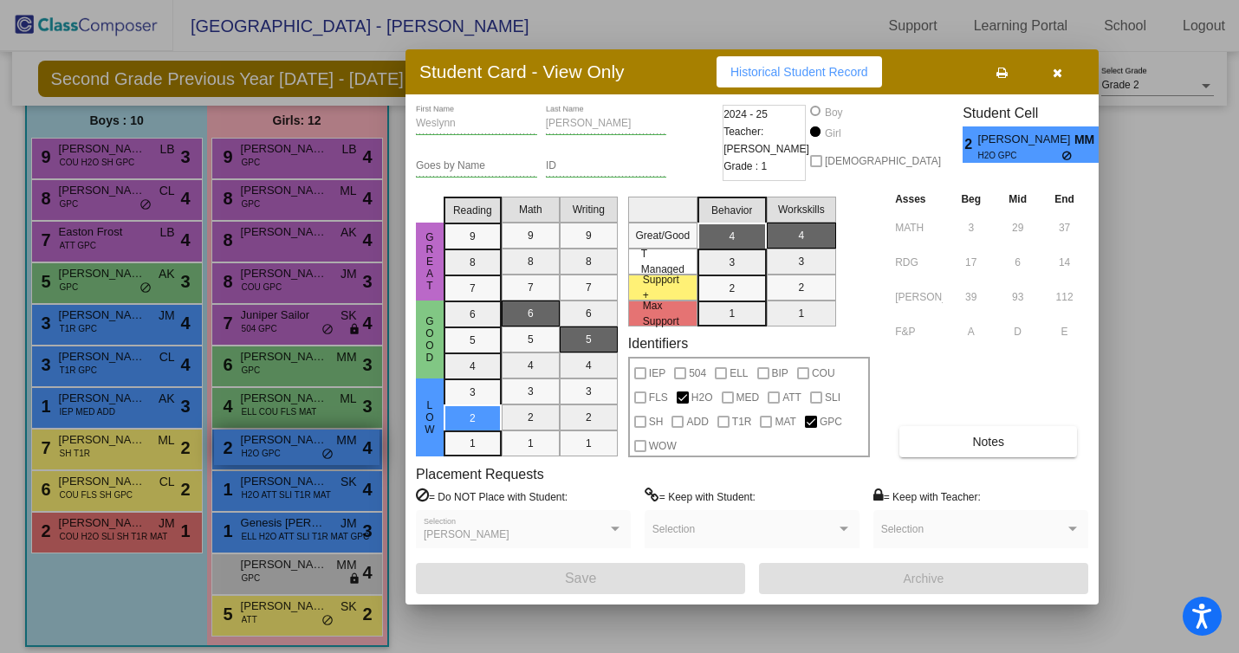
click at [318, 456] on div at bounding box center [619, 326] width 1239 height 653
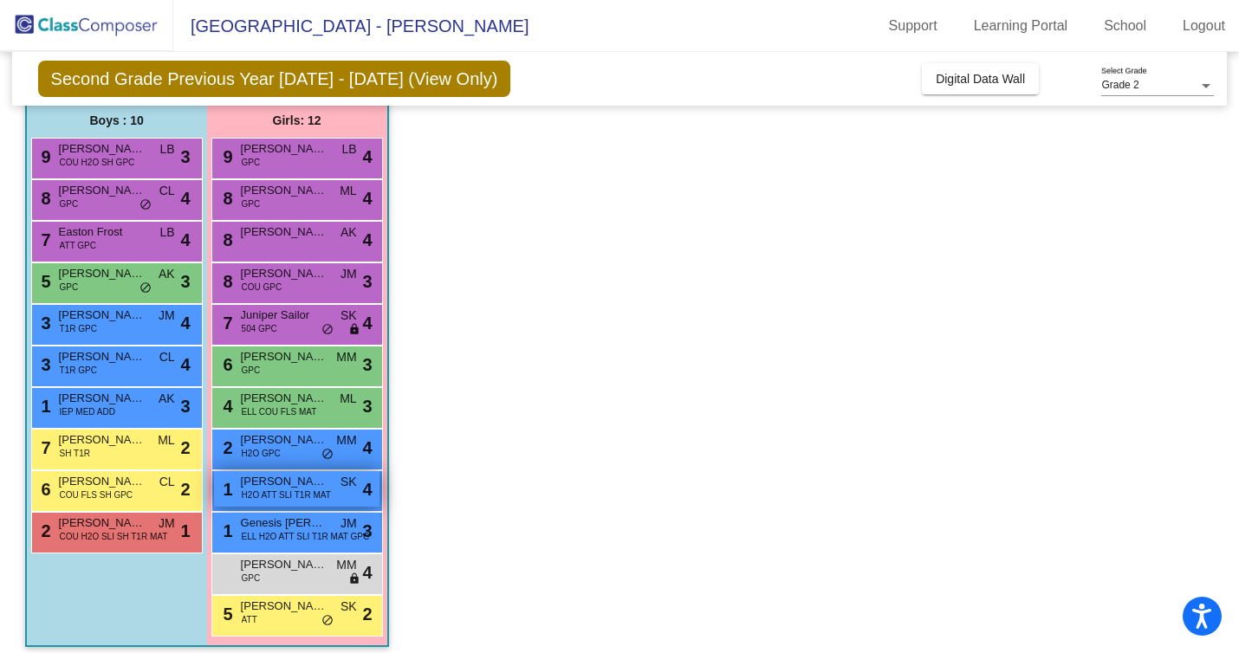
click at [311, 496] on span "H2O ATT SLI T1R MAT" at bounding box center [286, 495] width 89 height 13
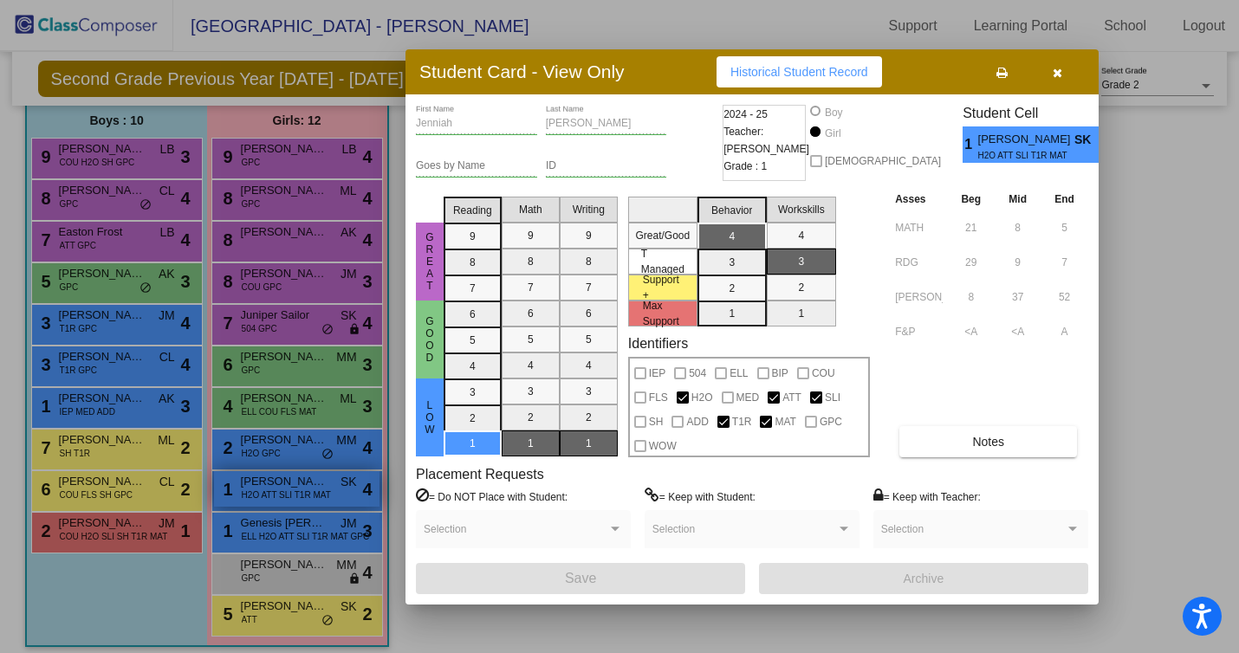
click at [311, 496] on div at bounding box center [619, 326] width 1239 height 653
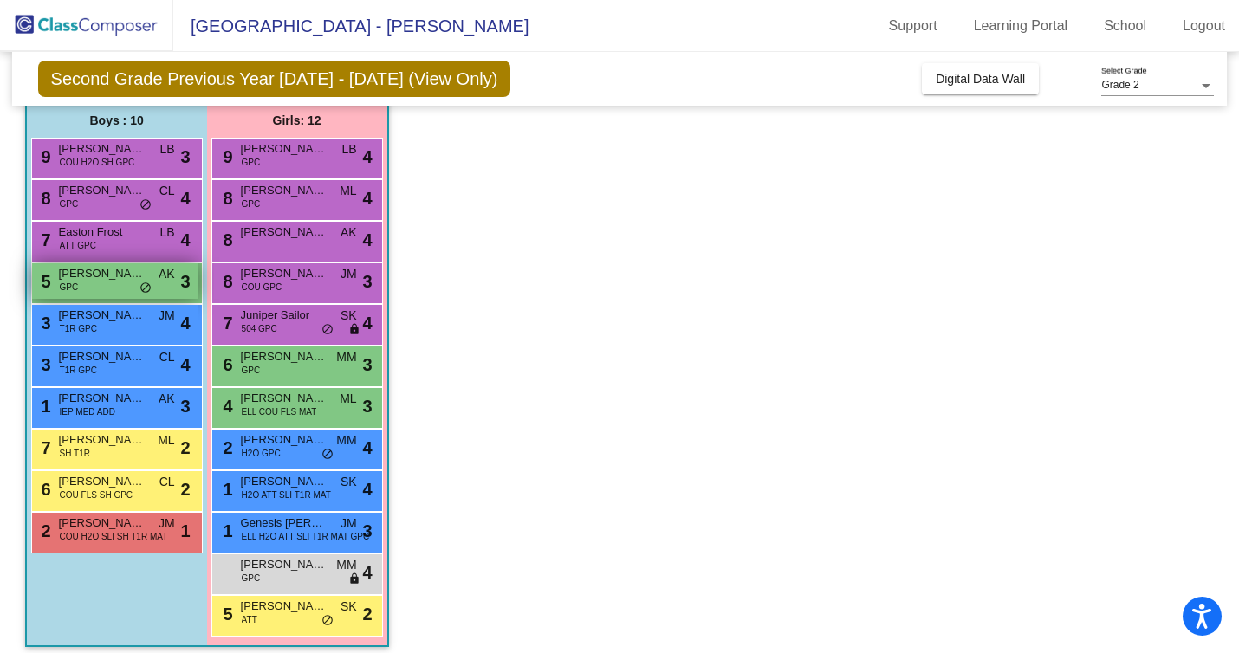
click at [141, 289] on span "do_not_disturb_alt" at bounding box center [145, 289] width 12 height 14
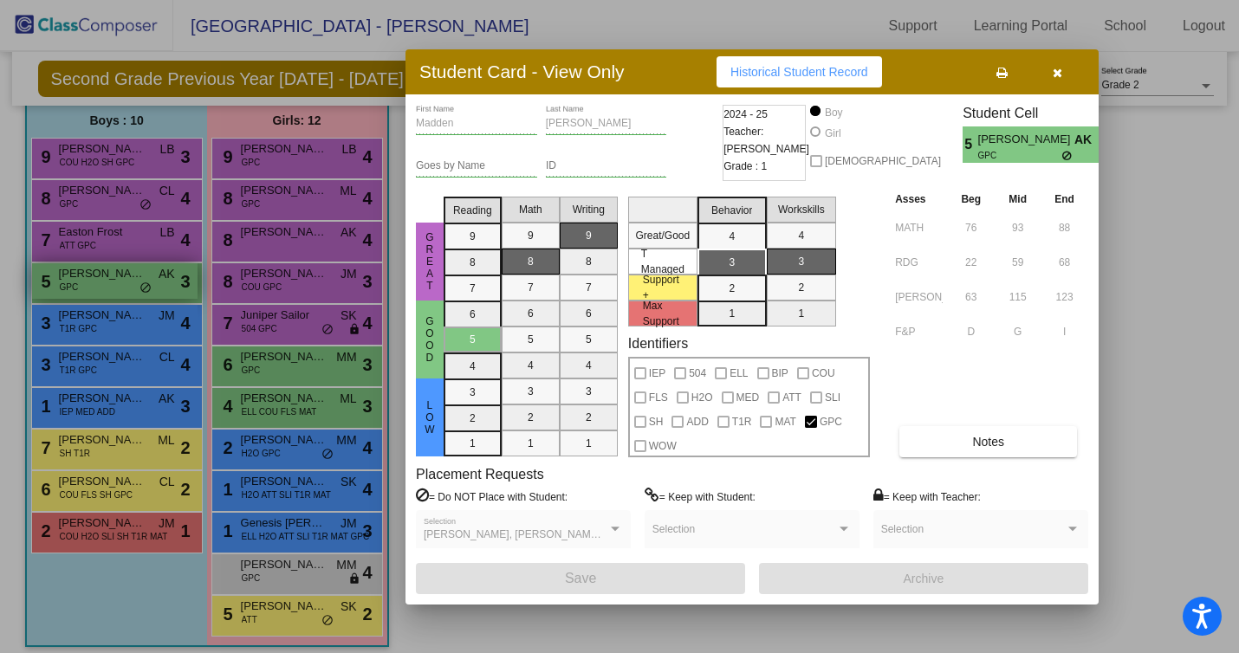
click at [141, 289] on div at bounding box center [619, 326] width 1239 height 653
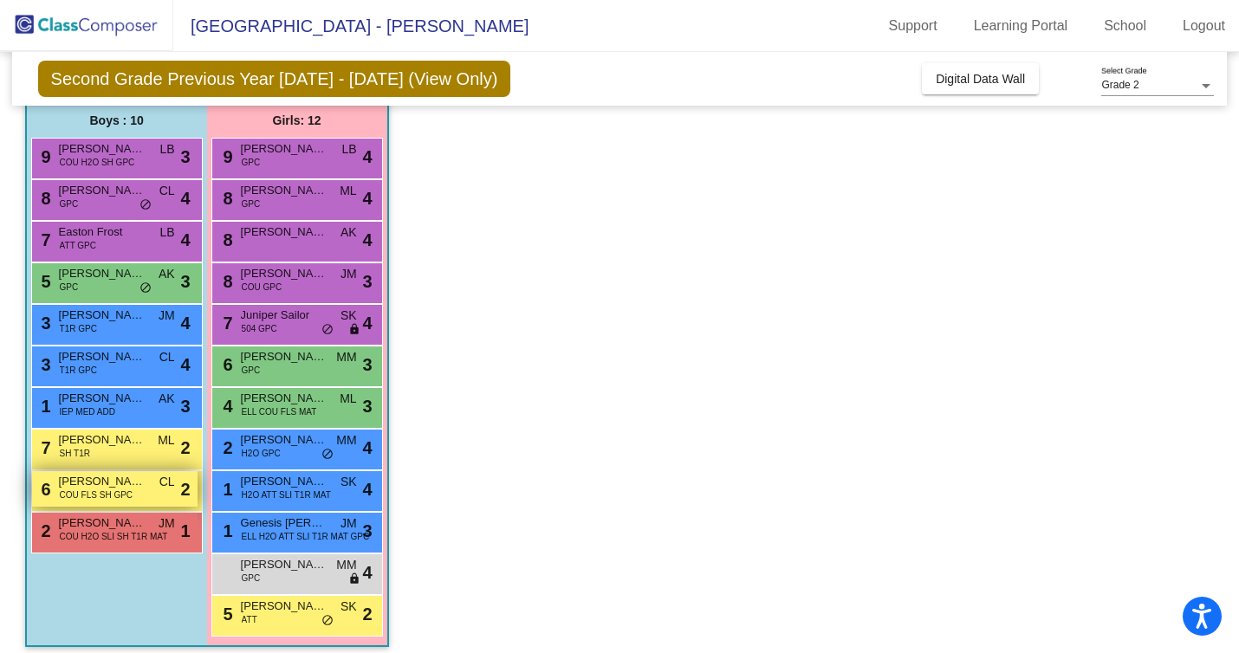
click at [116, 484] on span "[PERSON_NAME]" at bounding box center [102, 481] width 87 height 17
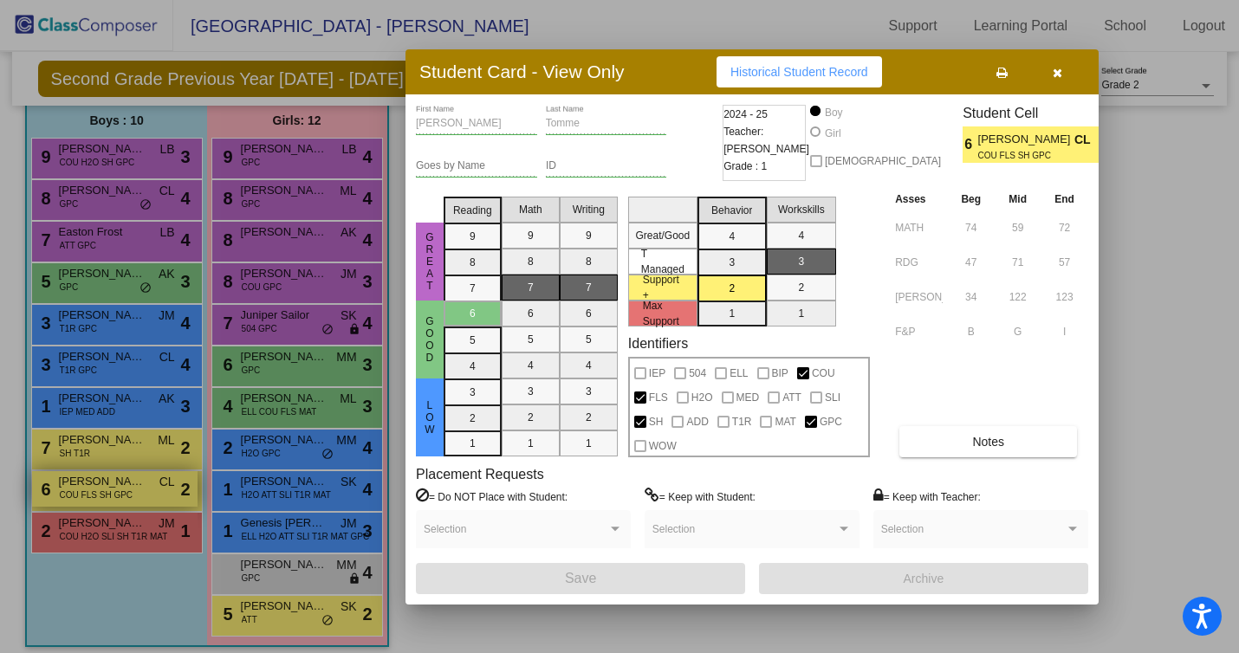
click at [116, 484] on div at bounding box center [619, 326] width 1239 height 653
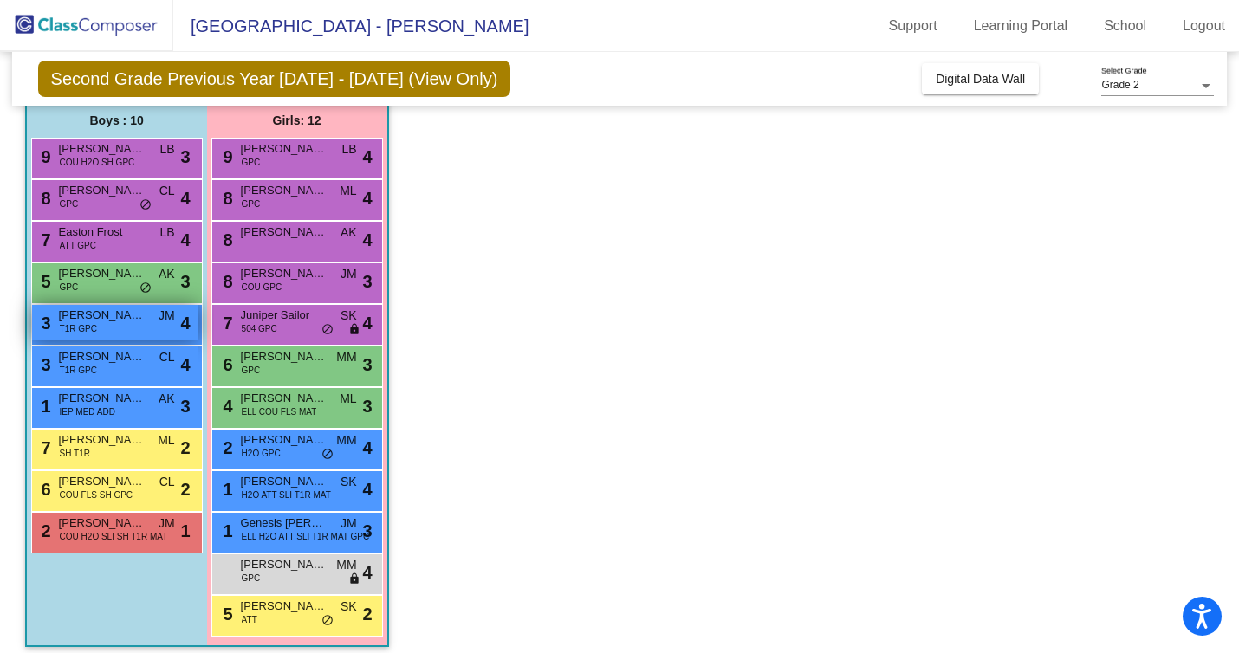
click at [109, 325] on div "3 [PERSON_NAME] T1R GPC JM lock do_not_disturb_alt 4" at bounding box center [114, 323] width 165 height 36
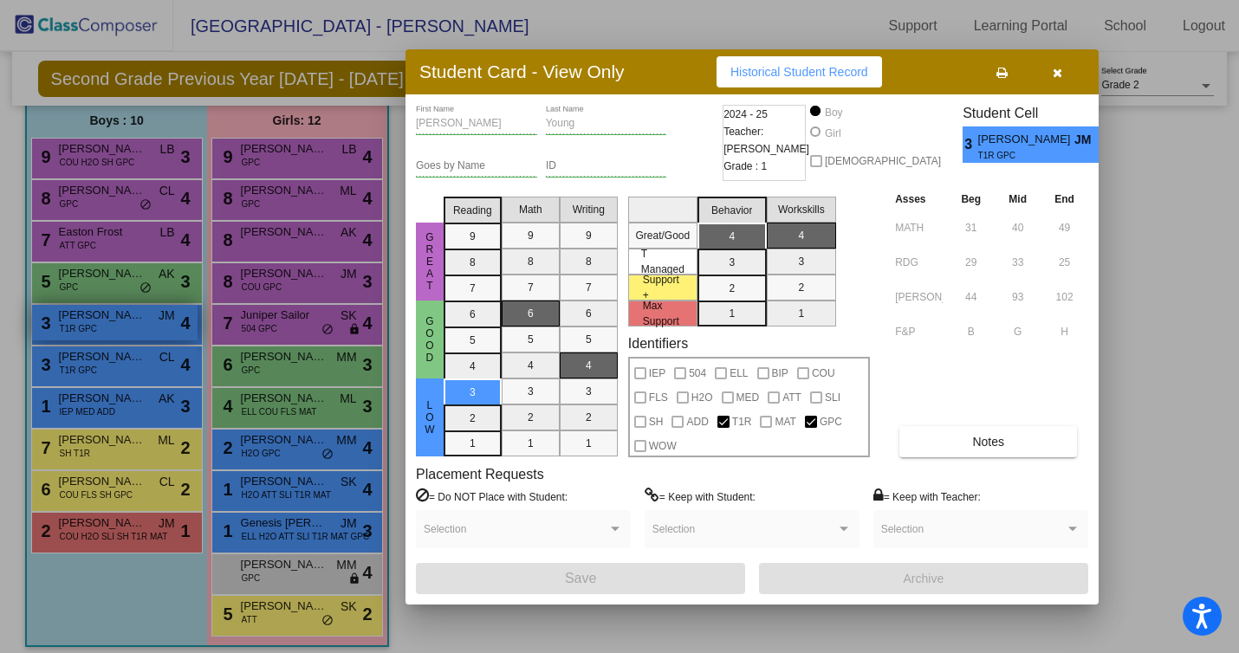
click at [109, 325] on div at bounding box center [619, 326] width 1239 height 653
